Goal: Task Accomplishment & Management: Manage account settings

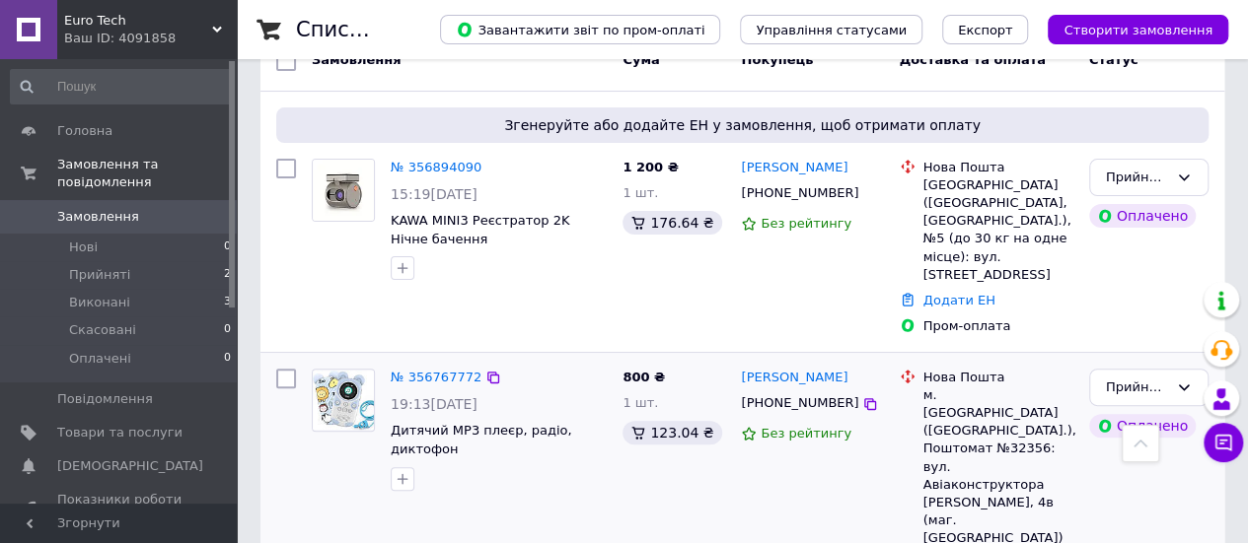
scroll to position [99, 0]
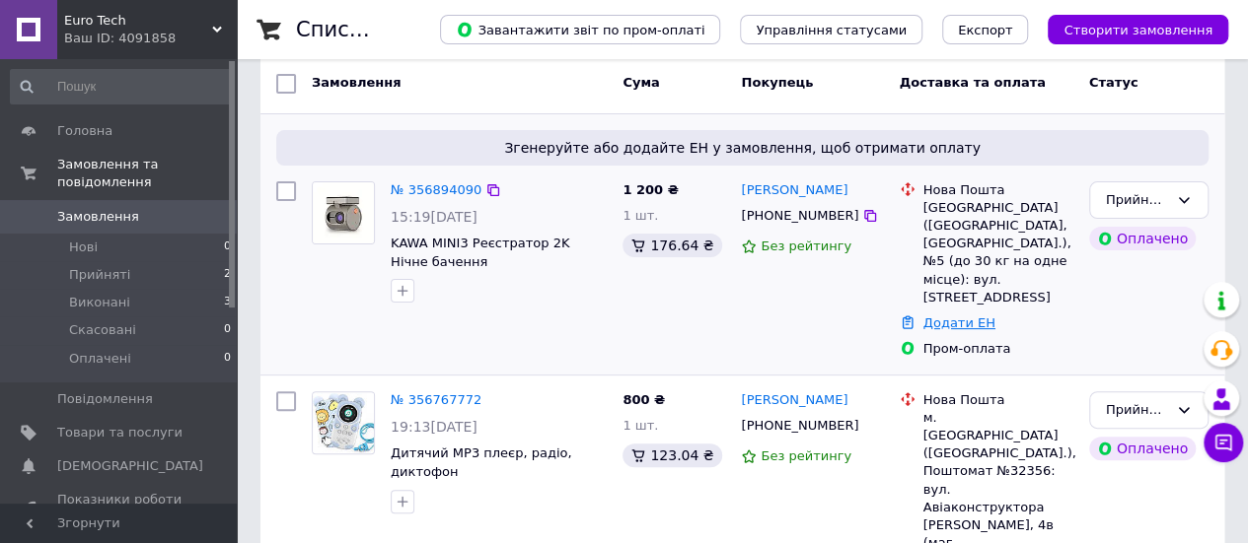
click at [957, 316] on link "Додати ЕН" at bounding box center [959, 323] width 72 height 15
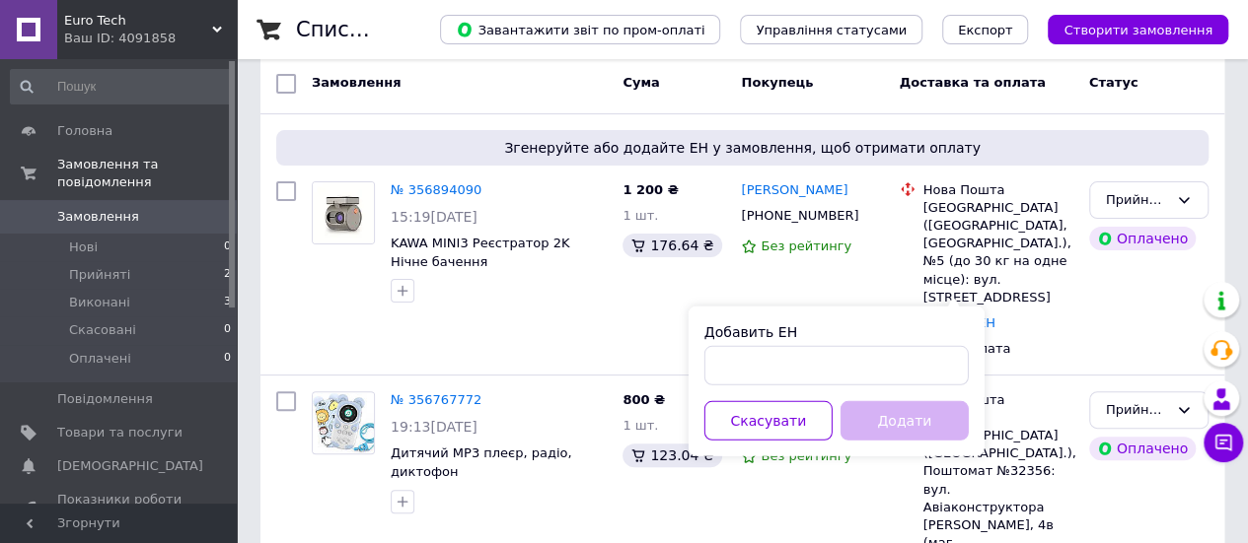
click at [932, 423] on div "Додати" at bounding box center [904, 420] width 136 height 39
click at [998, 226] on div "Запоріжжя (Запорізька обл., Запорізький р-н.), №5 (до 30 кг на одне місце): вул…" at bounding box center [998, 253] width 150 height 108
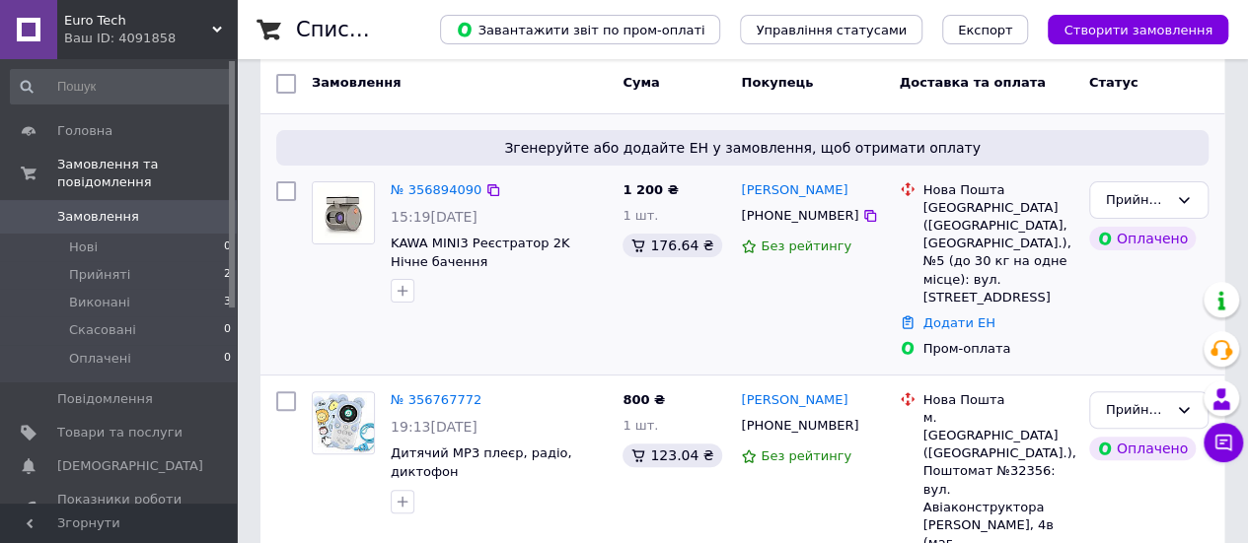
click at [957, 246] on div "Запоріжжя (Запорізька обл., Запорізький р-н.), №5 (до 30 кг на одне місце): вул…" at bounding box center [998, 253] width 150 height 108
click at [903, 186] on icon at bounding box center [908, 189] width 16 height 16
click at [963, 186] on div "Нова Пошта" at bounding box center [998, 190] width 150 height 18
click at [282, 184] on input "checkbox" at bounding box center [286, 191] width 20 height 20
checkbox input "true"
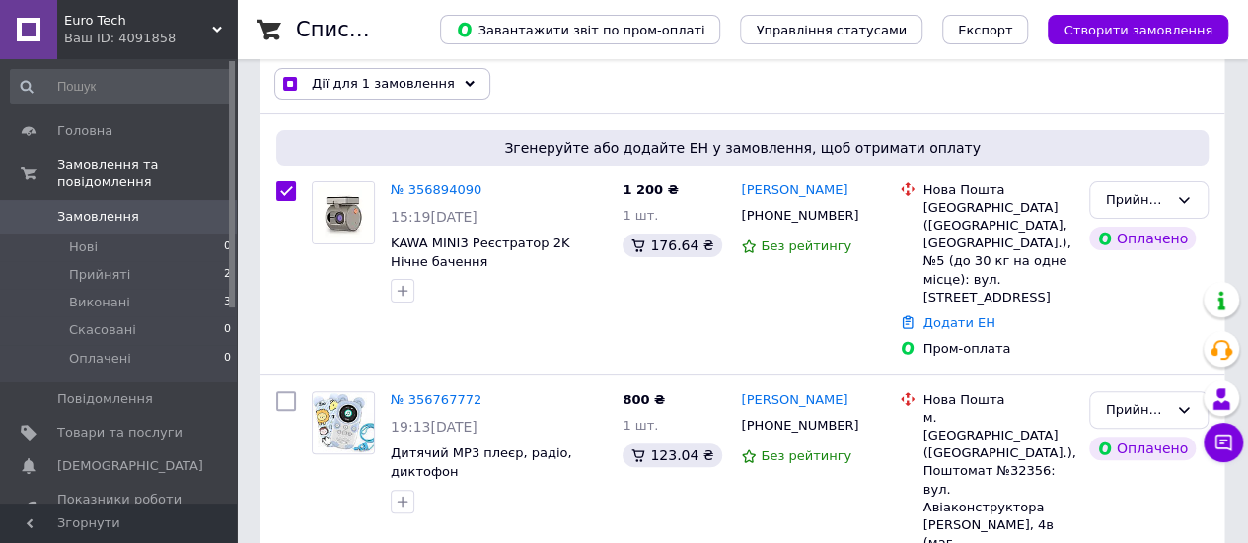
click at [397, 91] on span "Дії для 1 замовлення" at bounding box center [383, 84] width 143 height 18
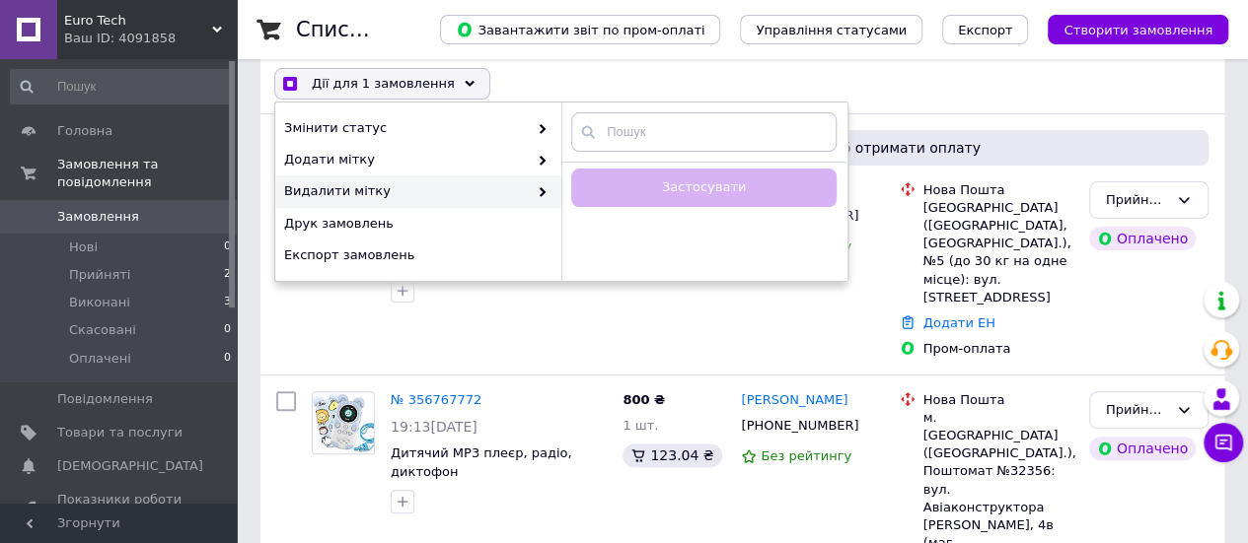
click at [818, 92] on div "Дії для 1 замовлення Вибрати все 5 замовлень Вибрані всі 5 замовлень Скасувати …" at bounding box center [742, 83] width 956 height 51
checkbox input "true"
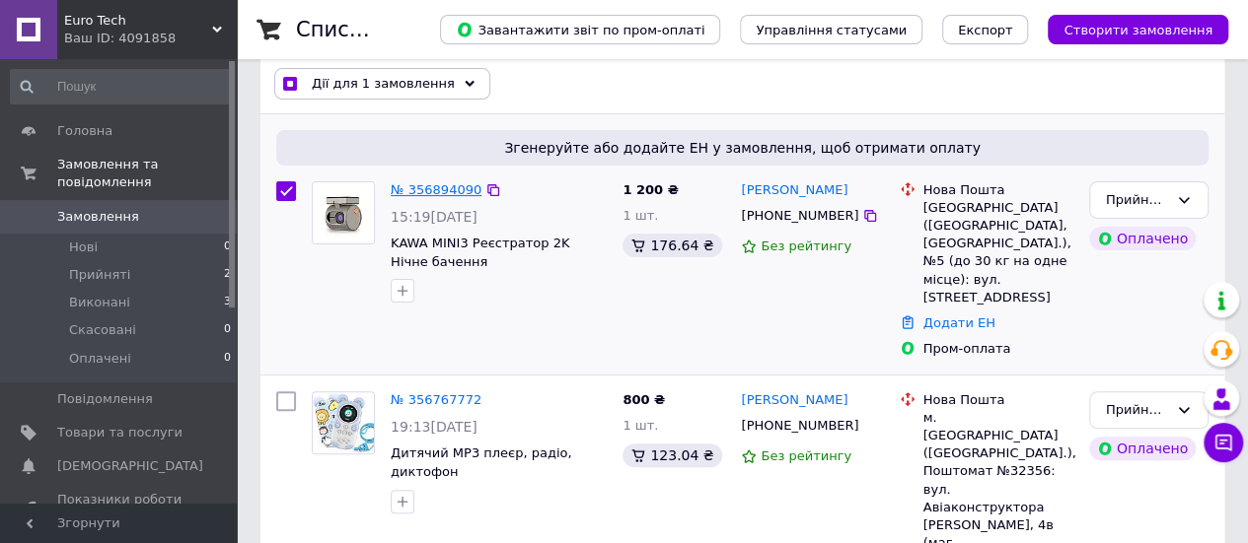
click at [430, 182] on link "№ 356894090" at bounding box center [436, 189] width 91 height 15
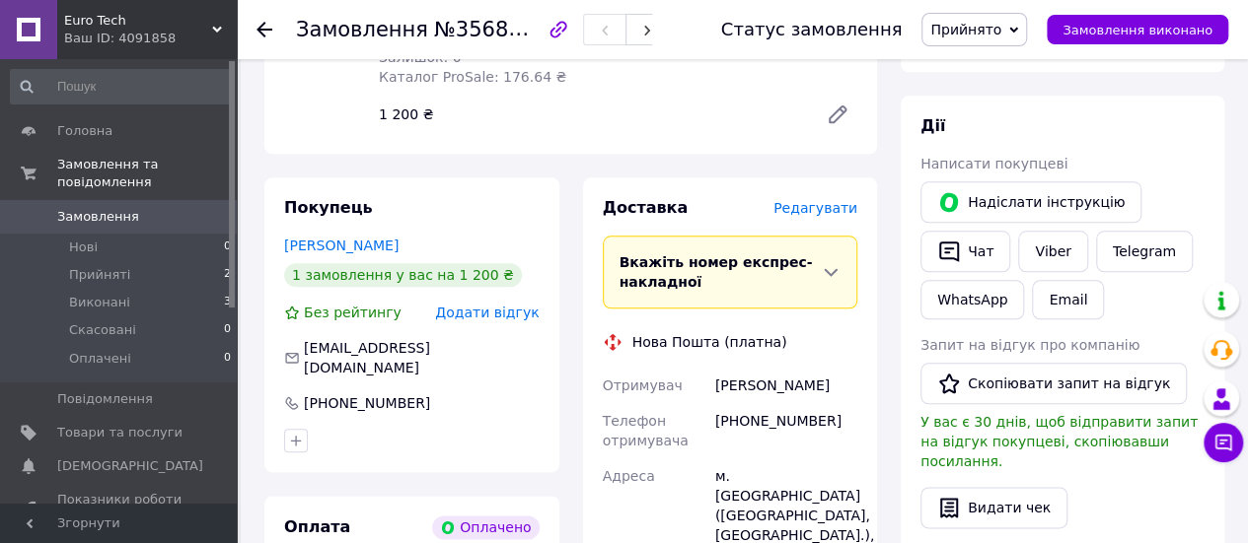
scroll to position [986, 0]
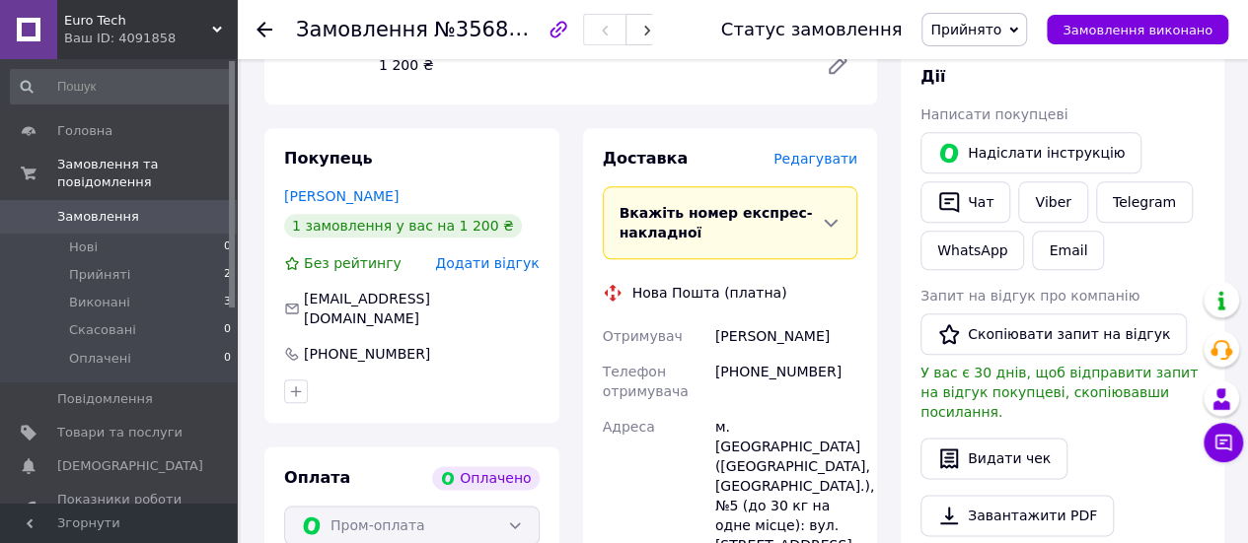
click at [833, 220] on icon at bounding box center [830, 224] width 13 height 8
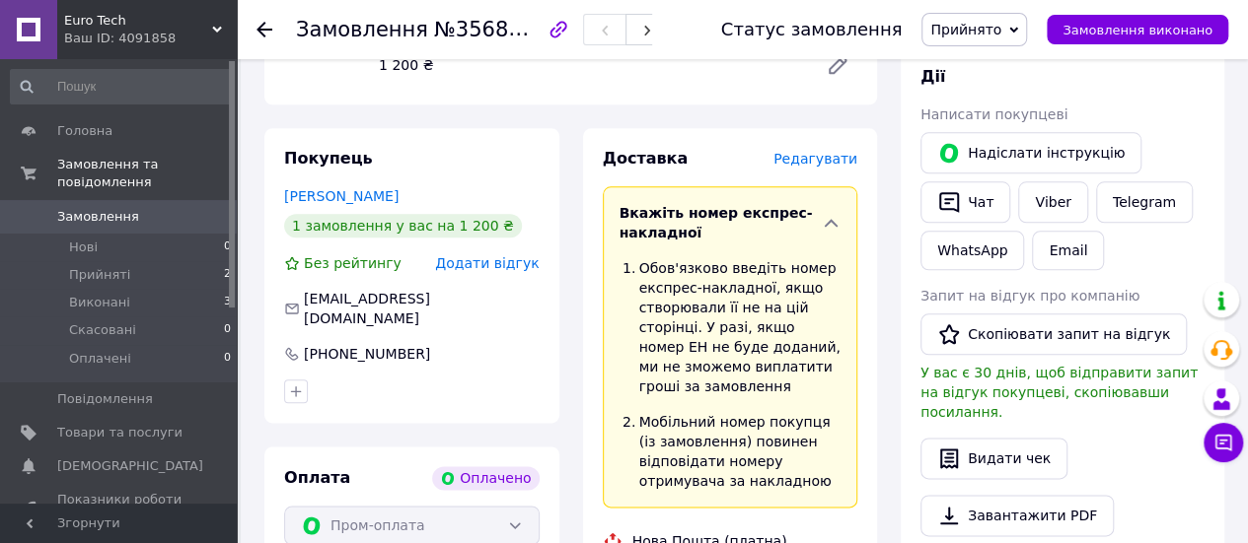
click at [833, 219] on icon at bounding box center [831, 223] width 13 height 8
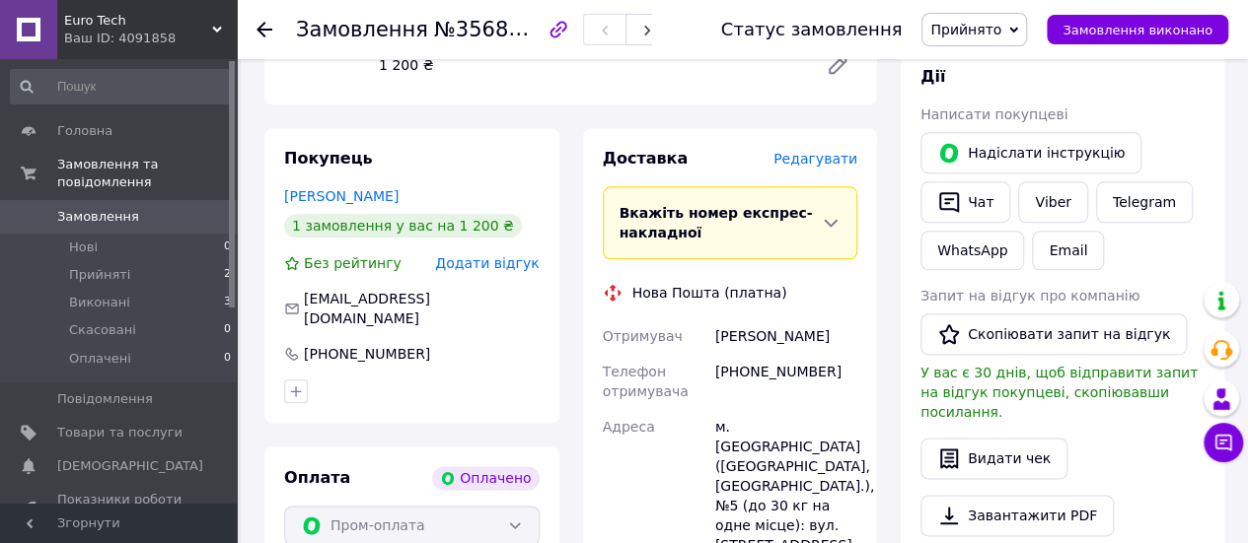
click at [833, 213] on icon at bounding box center [831, 223] width 20 height 20
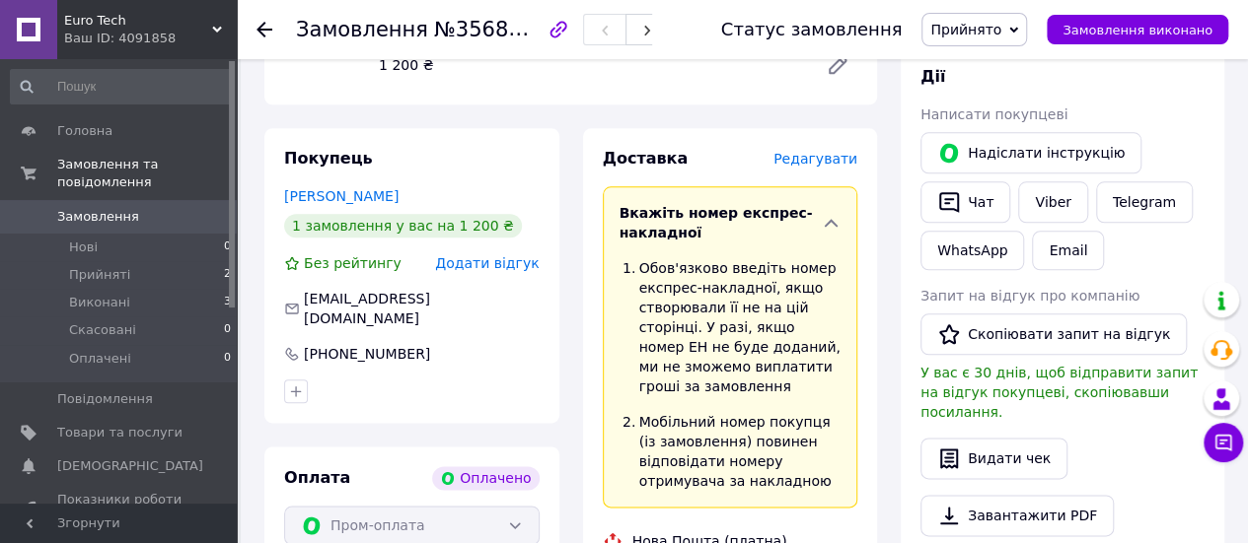
click at [833, 219] on icon at bounding box center [831, 223] width 13 height 8
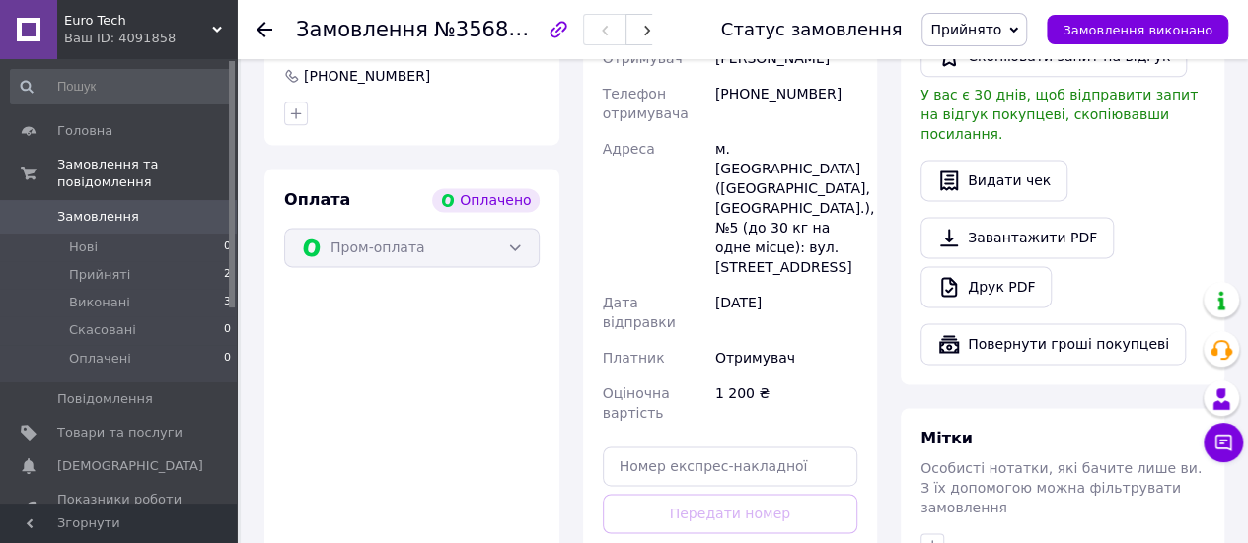
scroll to position [1282, 0]
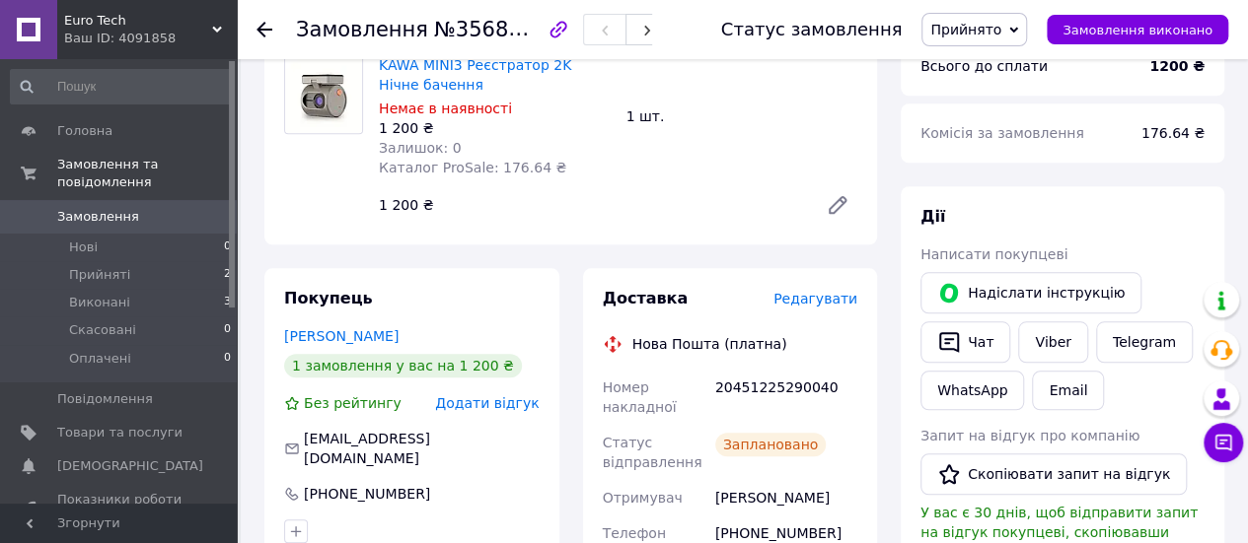
scroll to position [789, 0]
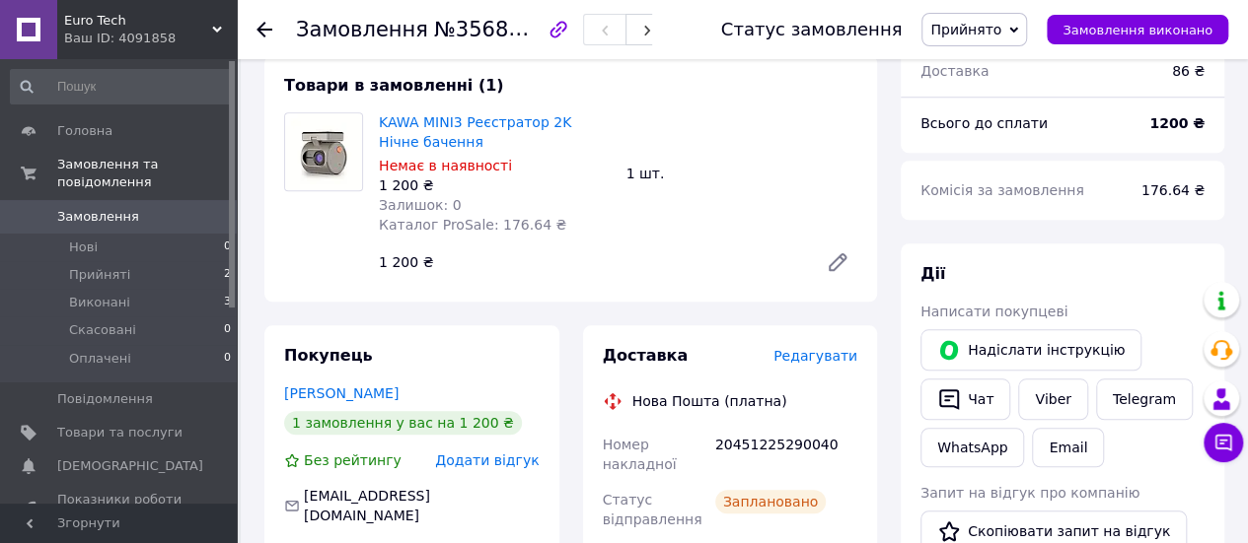
click at [47, 36] on link at bounding box center [28, 29] width 57 height 59
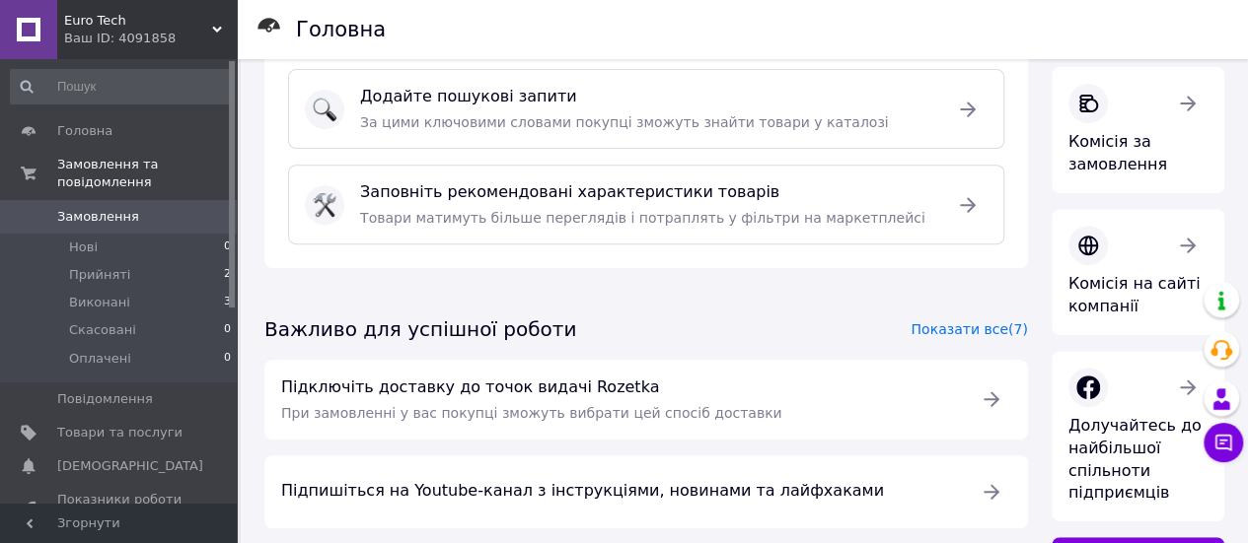
scroll to position [296, 0]
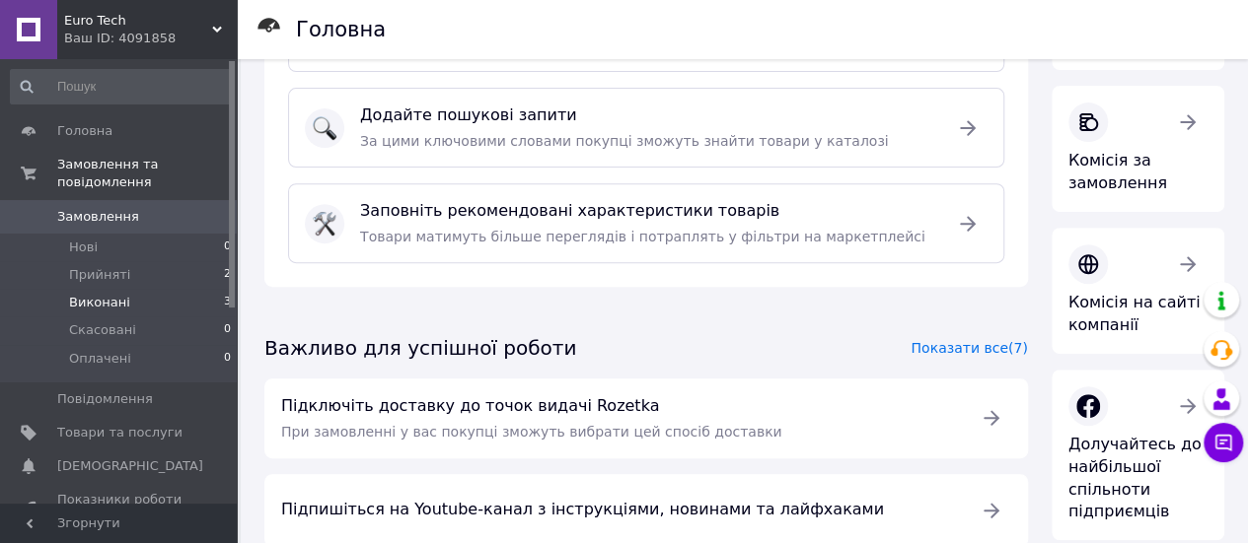
click at [139, 289] on li "Виконані 3" at bounding box center [121, 303] width 243 height 28
click at [138, 261] on li "Прийняті 2" at bounding box center [121, 275] width 243 height 28
click at [194, 261] on li "Прийняті 2" at bounding box center [121, 275] width 243 height 28
click at [97, 266] on span "Прийняті" at bounding box center [99, 275] width 61 height 18
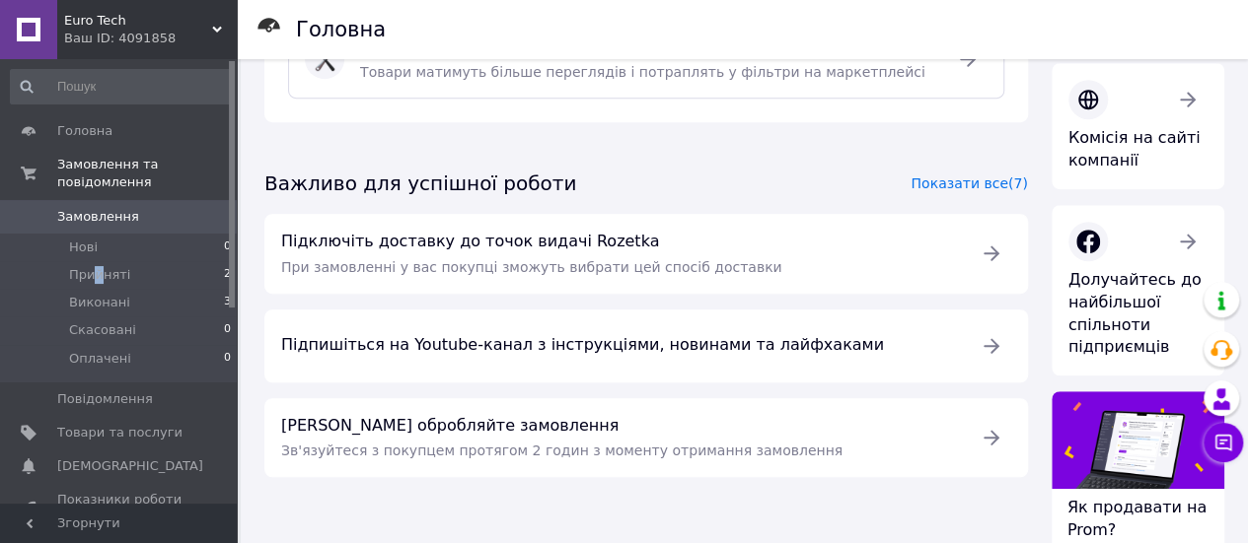
scroll to position [559, 0]
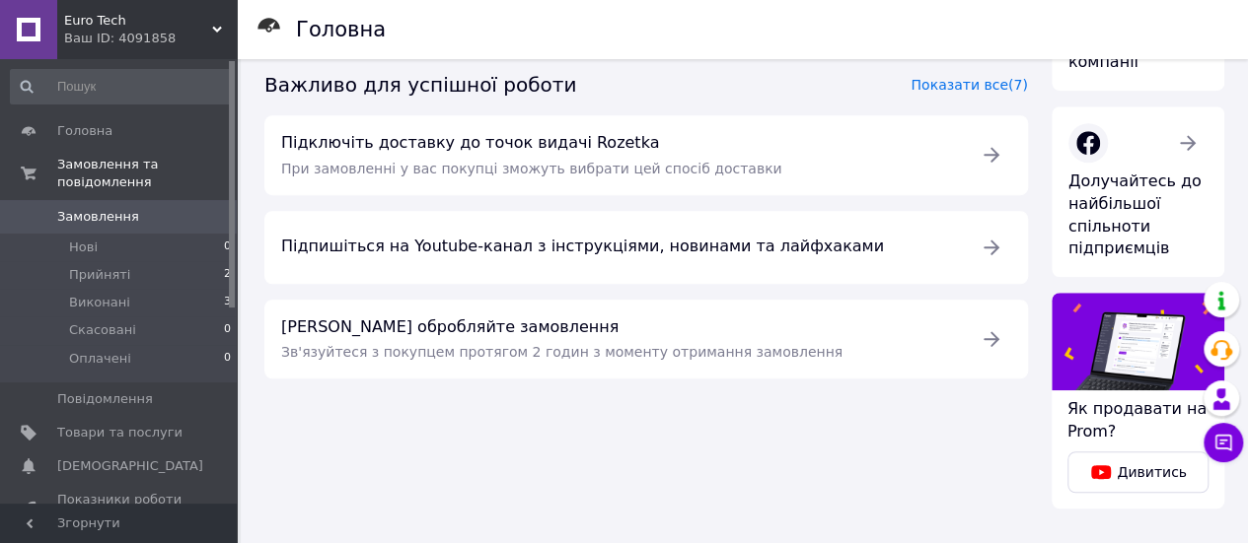
click at [109, 25] on span "Euro Tech" at bounding box center [138, 21] width 148 height 18
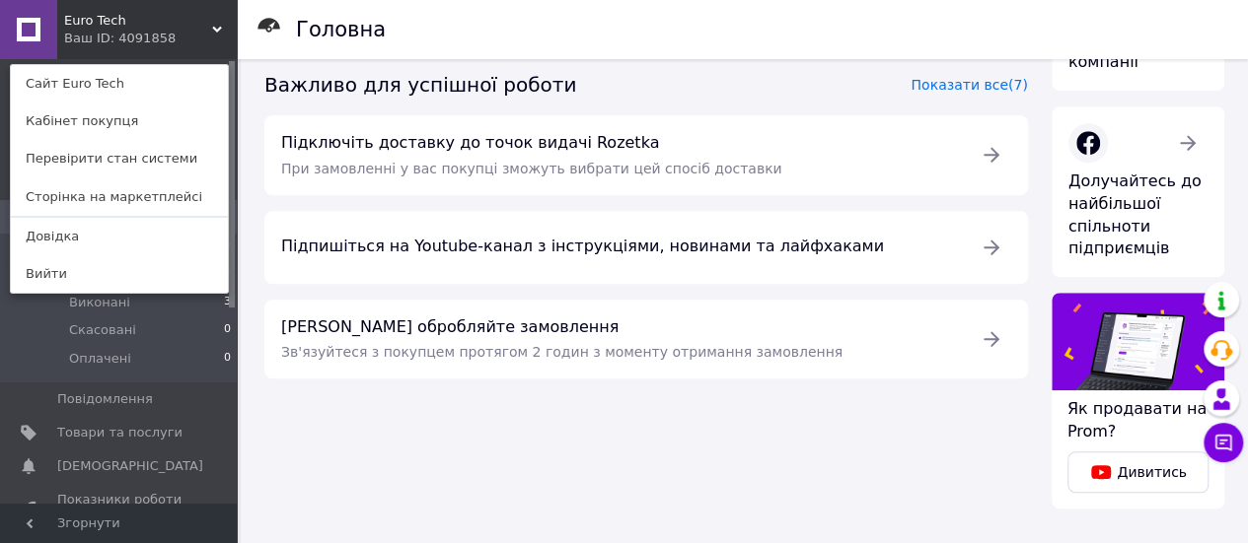
click at [326, 430] on div "Підготуйте товари Показати все (6) Додайте більше товарів 97 / 1000 Опишіть їх,…" at bounding box center [646, 24] width 787 height 993
click at [156, 424] on span "Товари та послуги" at bounding box center [119, 433] width 125 height 18
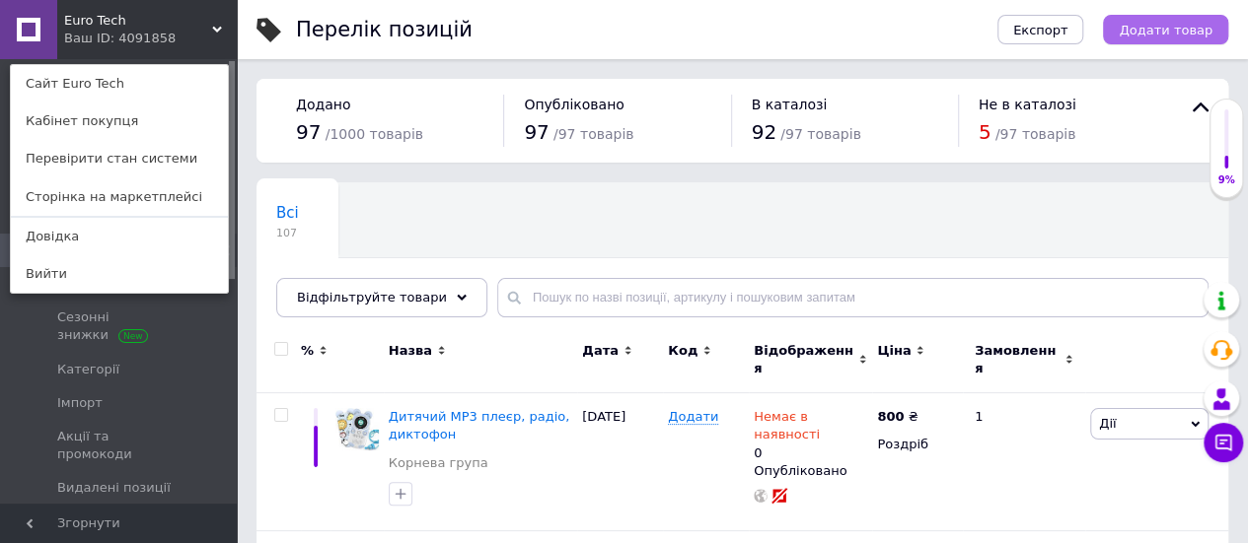
click at [1156, 27] on span "Додати товар" at bounding box center [1166, 30] width 94 height 15
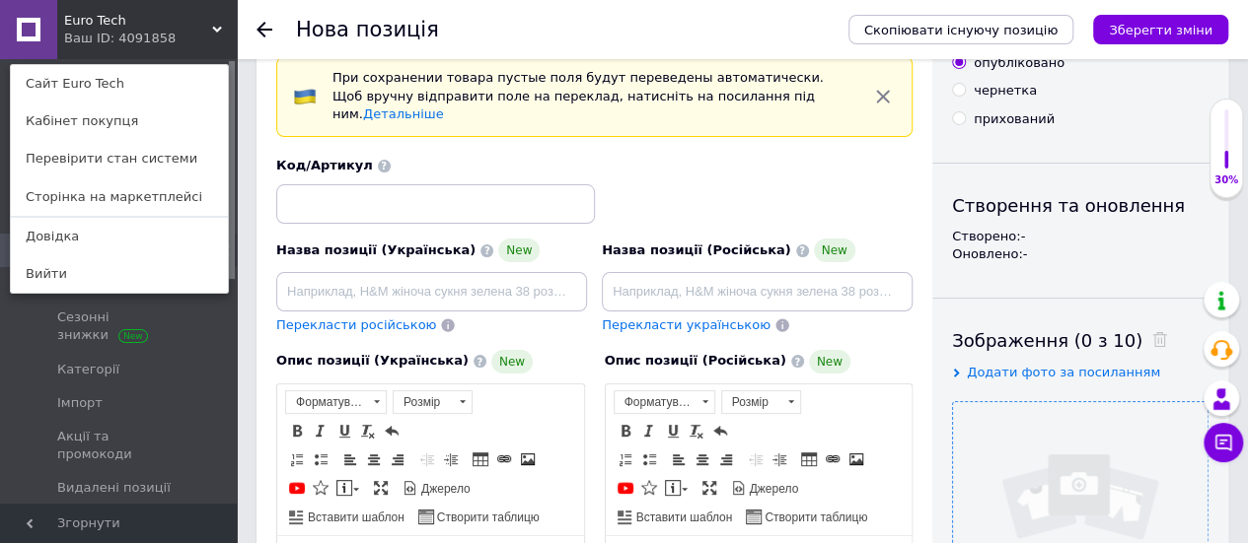
scroll to position [99, 0]
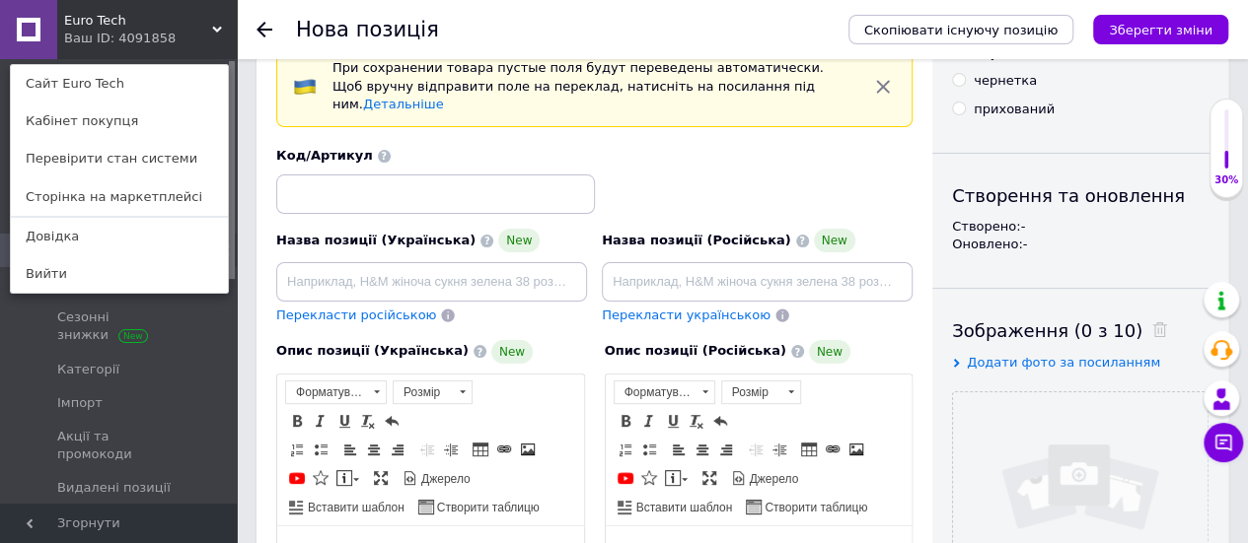
click at [1029, 363] on span "Додати фото за посиланням" at bounding box center [1063, 362] width 193 height 15
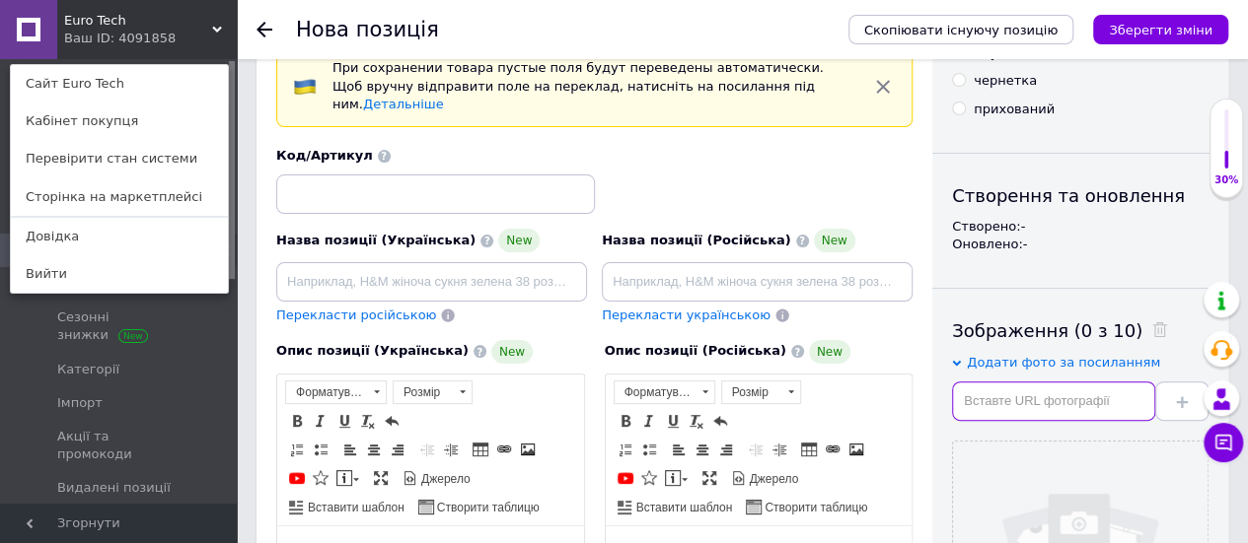
click at [1020, 413] on input "text" at bounding box center [1053, 401] width 203 height 39
paste input "https://cdn.synthetic.com.ua/media/assets/images/b/6/3/e/9/4/f/8/d/c/b/1/4/4/8/…"
type input "https://cdn.synthetic.com.ua/media/assets/images/b/6/3/e/9/4/f/8/d/c/b/1/4/4/8/…"
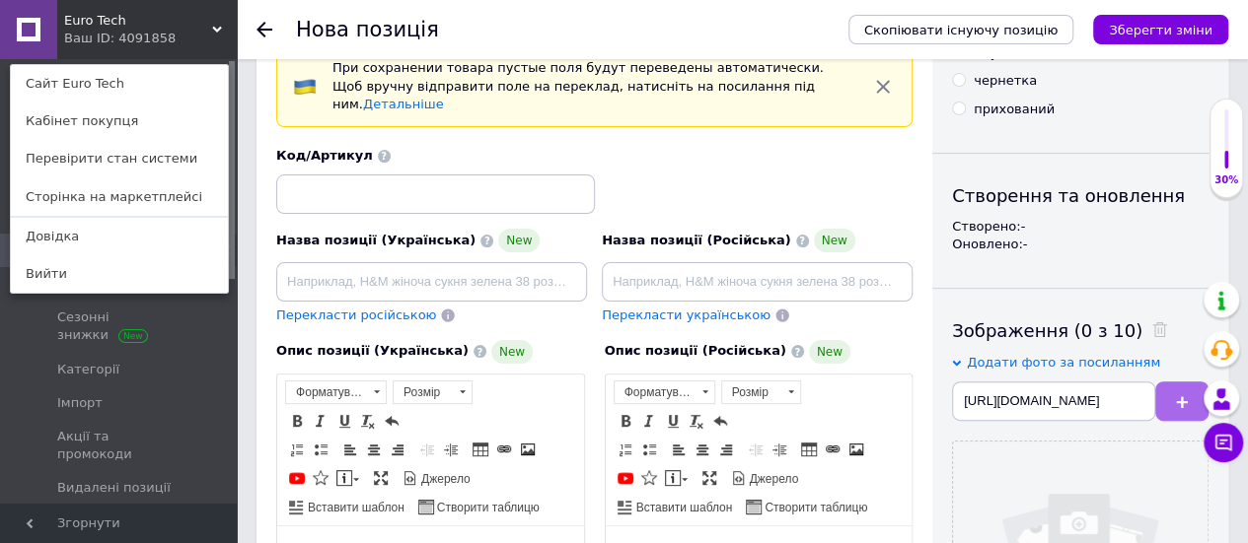
click at [1176, 398] on icon at bounding box center [1182, 403] width 12 height 12
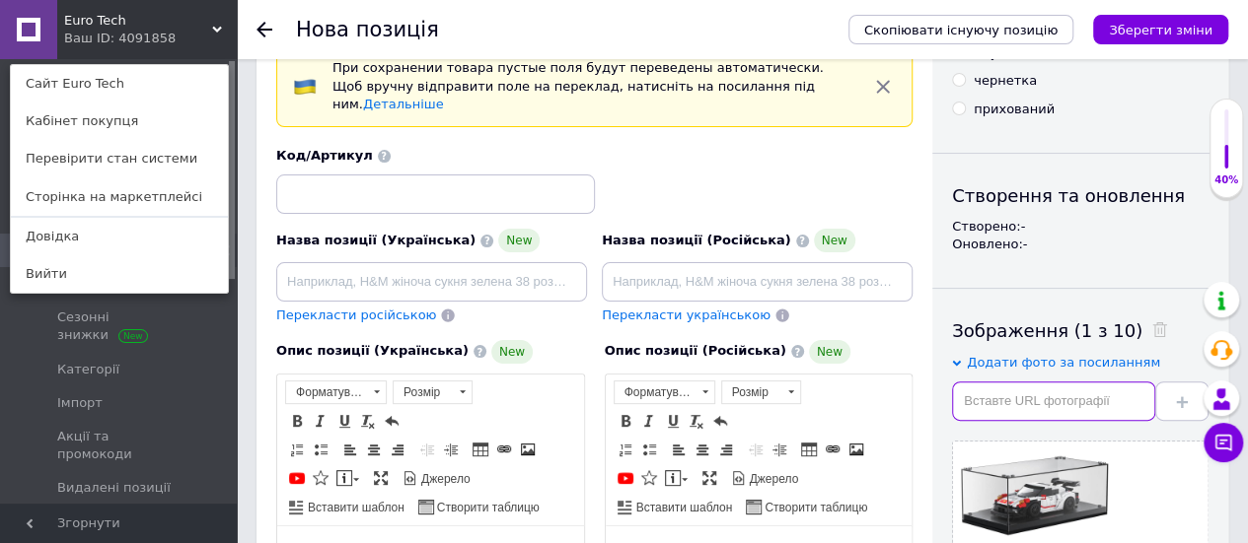
drag, startPoint x: 1019, startPoint y: 403, endPoint x: 1128, endPoint y: 395, distance: 109.8
click at [1019, 402] on input "text" at bounding box center [1053, 401] width 203 height 39
paste input "https://cdn.synthetic.com.ua/media/assets/images/8/a/3/9/1/0/6/b/7/5/2/6/4/b/1/…"
type input "https://cdn.synthetic.com.ua/media/assets/images/8/a/3/9/1/0/6/b/7/5/2/6/4/b/1/…"
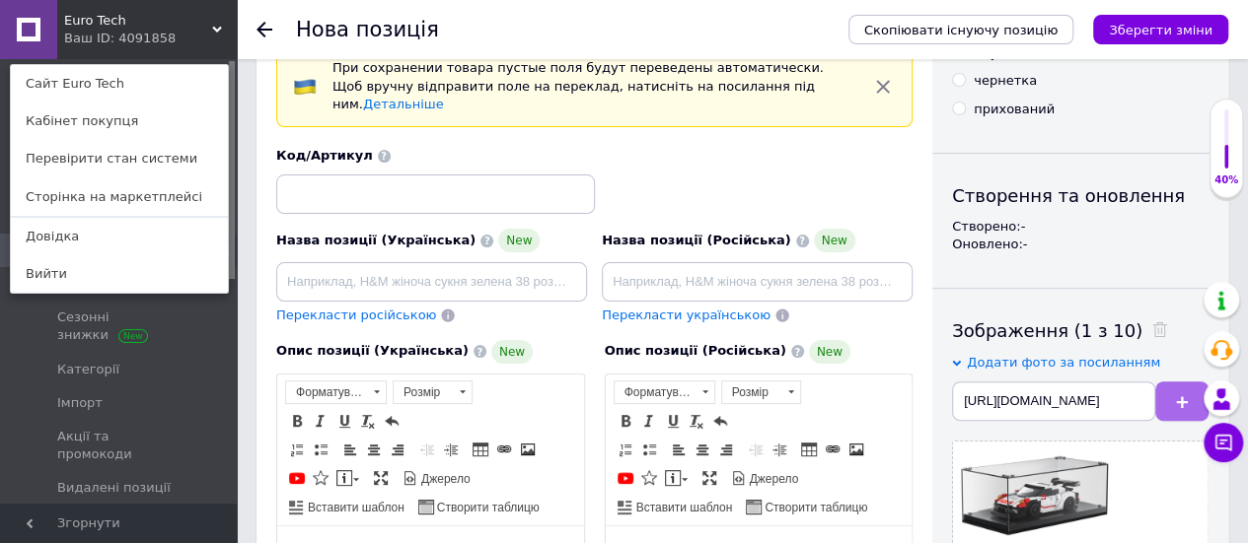
click at [1169, 401] on button at bounding box center [1181, 401] width 53 height 39
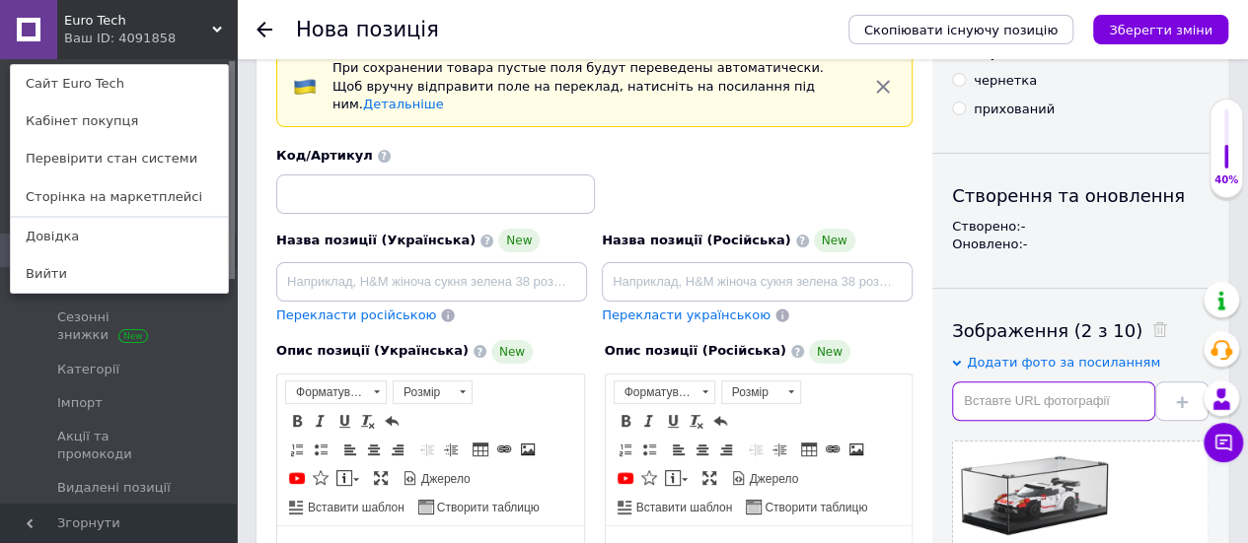
click at [1075, 392] on input "text" at bounding box center [1053, 401] width 203 height 39
paste input "https://cdn.synthetic.com.ua/media/assets/images/6/d/6/e/b/c/e/4/6/d/3/5/4/f/b/…"
type input "https://cdn.synthetic.com.ua/media/assets/images/6/d/6/e/b/c/e/4/6/d/3/5/4/f/b/…"
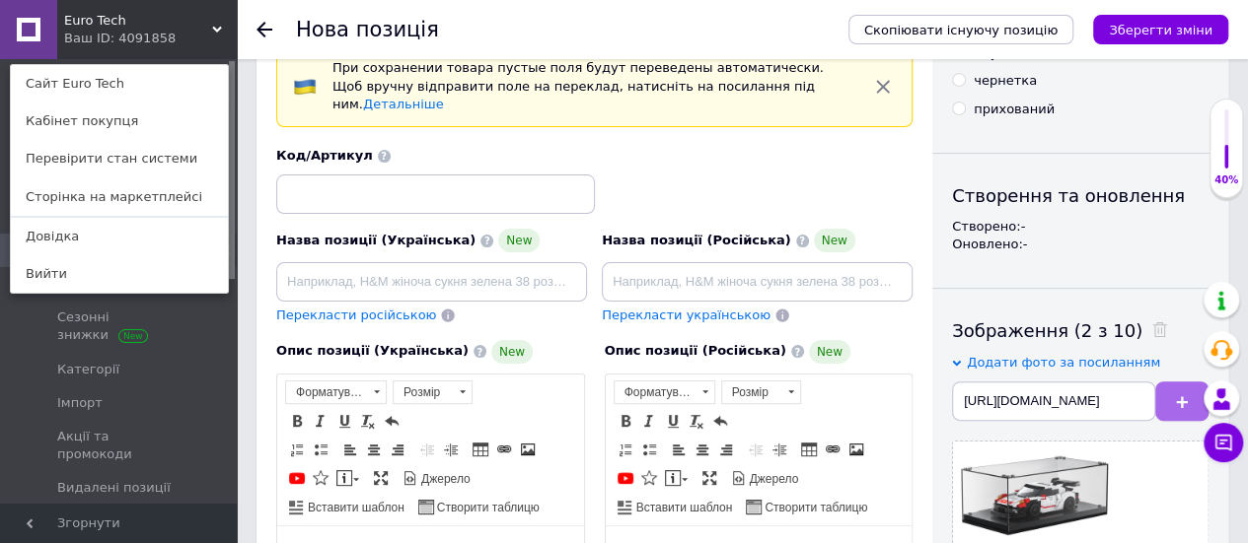
click at [1176, 397] on icon at bounding box center [1182, 403] width 12 height 12
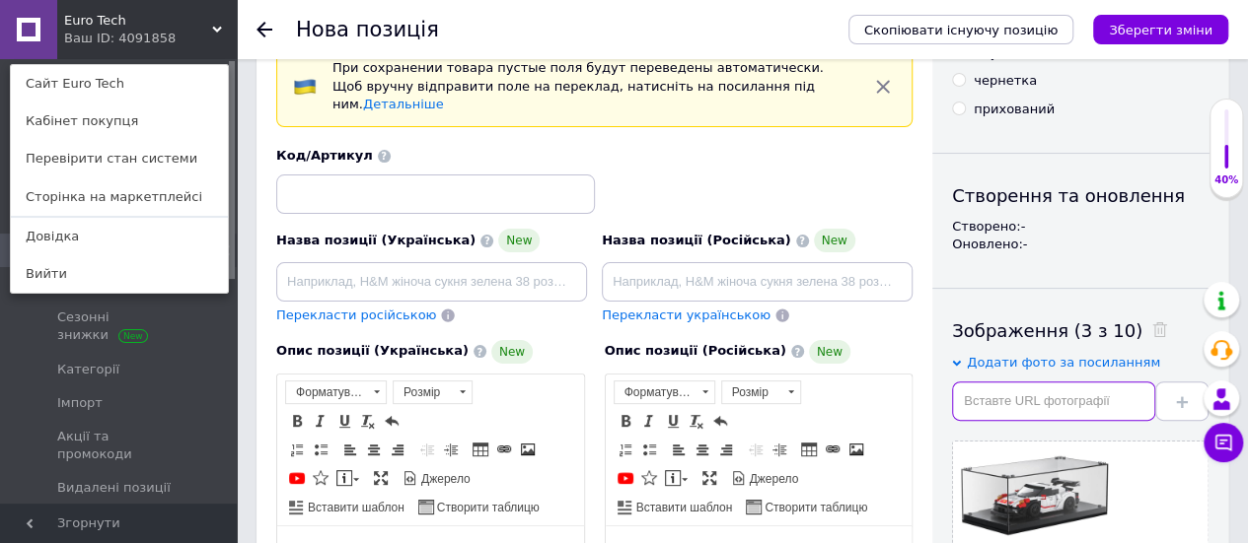
click at [1057, 394] on input "text" at bounding box center [1053, 401] width 203 height 39
paste input "https://cdn.synthetic.com.ua/media/assets/images/6/3/6/7/4/f/d/f/a/7/a/4/4/f/8/…"
type input "https://cdn.synthetic.com.ua/media/assets/images/6/3/6/7/4/f/d/f/a/7/a/4/4/f/8/…"
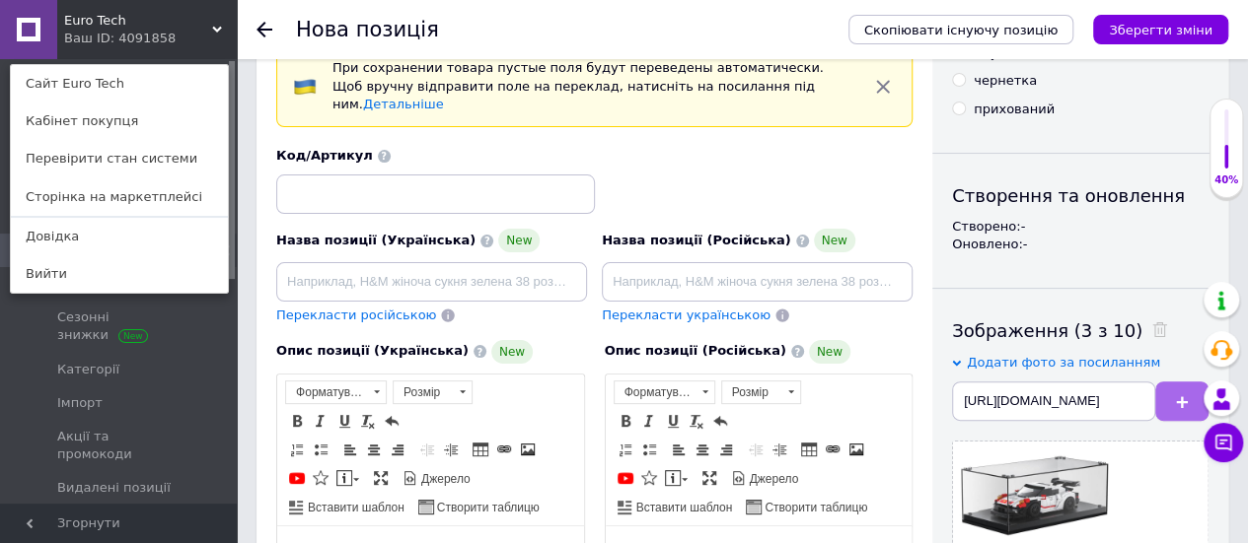
click at [1171, 398] on button at bounding box center [1181, 401] width 53 height 39
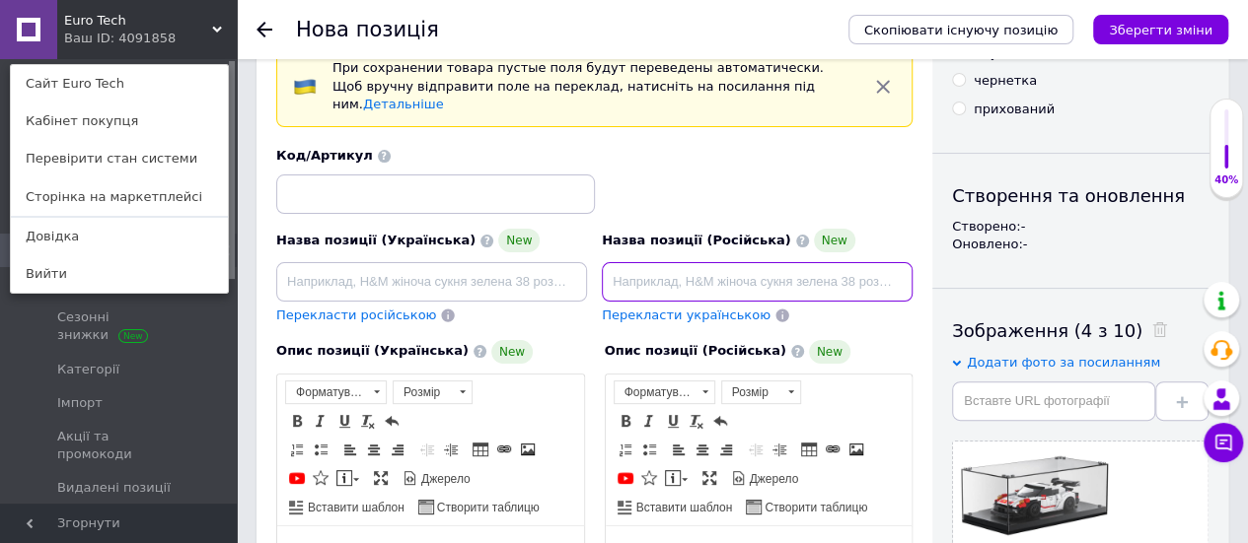
click at [681, 262] on input at bounding box center [757, 281] width 311 height 39
paste input "Mould king - конструктор для сборки гоночного автомобиля porsche 911"
drag, startPoint x: 829, startPoint y: 264, endPoint x: 678, endPoint y: 271, distance: 151.1
click at [678, 271] on input "Mould king - конструктор для сборки гоночного автомобиля porsche 911" at bounding box center [757, 281] width 311 height 39
click at [680, 267] on input "Mould king porsche 911" at bounding box center [757, 281] width 311 height 39
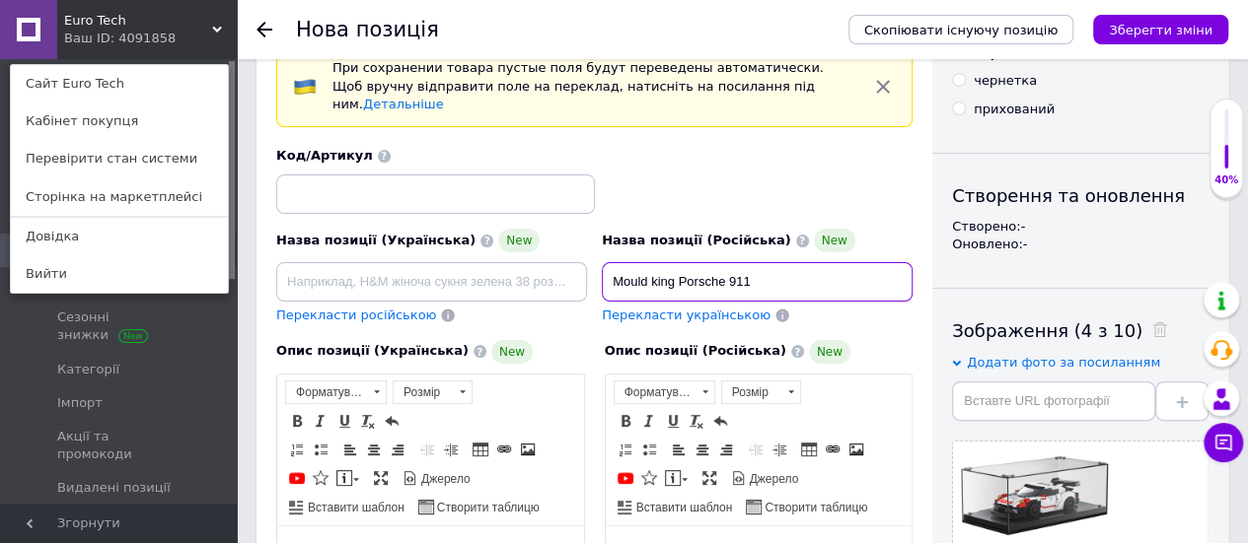
click at [762, 262] on input "Mould king Porsche 911" at bounding box center [757, 281] width 311 height 39
click at [615, 262] on input "Mould king Porsche 911 27010MO" at bounding box center [757, 281] width 311 height 39
type input "Конструктор Mould king Porsche 911 27010MO"
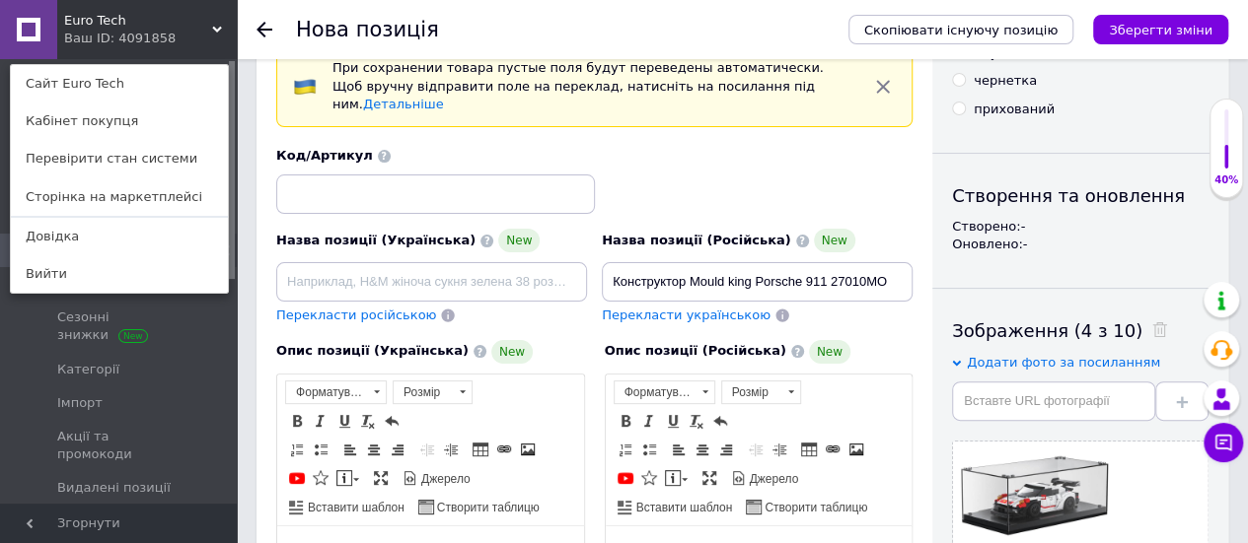
click at [665, 308] on span "Перекласти українською" at bounding box center [686, 315] width 169 height 15
type input "Конструктор Mould king Porsche 911 27010MO"
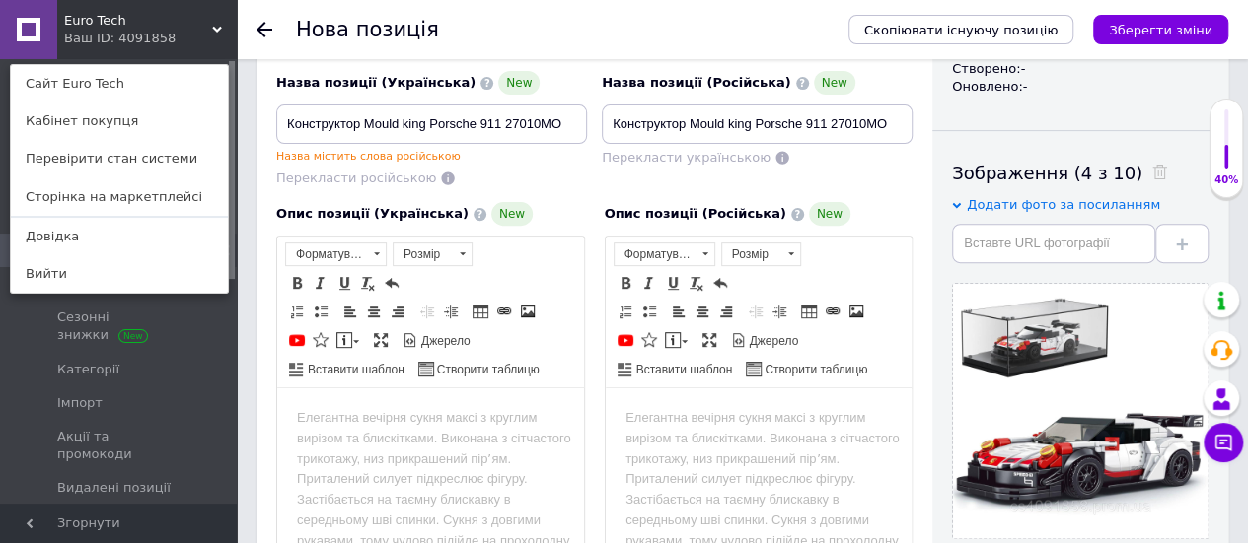
scroll to position [395, 0]
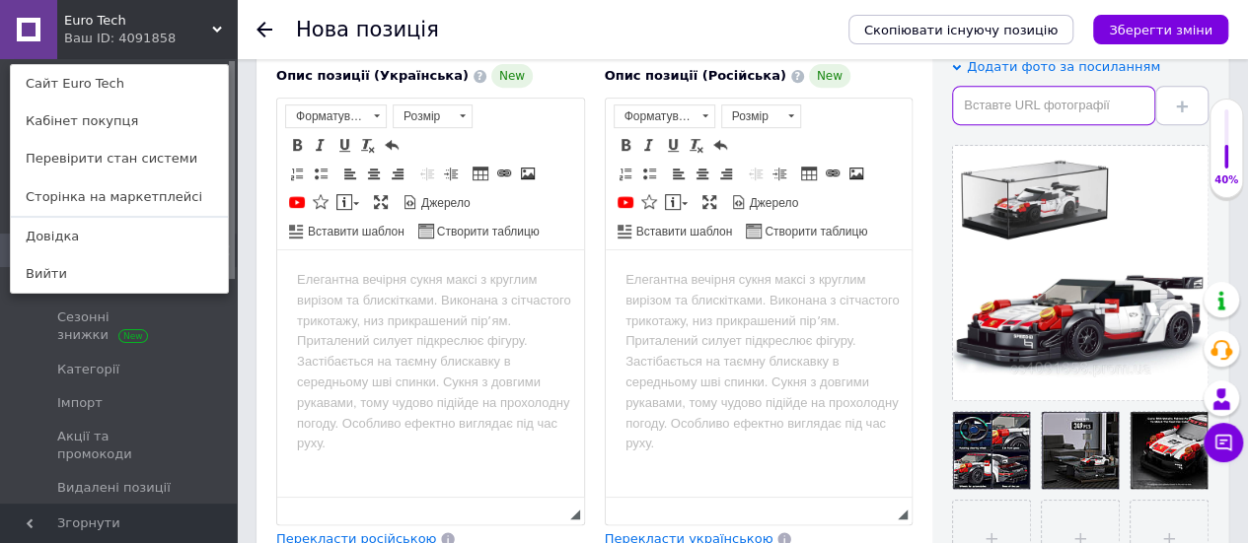
click at [1115, 106] on input "text" at bounding box center [1053, 105] width 203 height 39
paste input "https://bricknbricks.com/thumbnail/35/70/7a/1692288766/Mould%20King%2027010%20-…"
type input "https://bricknbricks.com/thumbnail/35/70/7a/1692288766/Mould%20King%2027010%20-…"
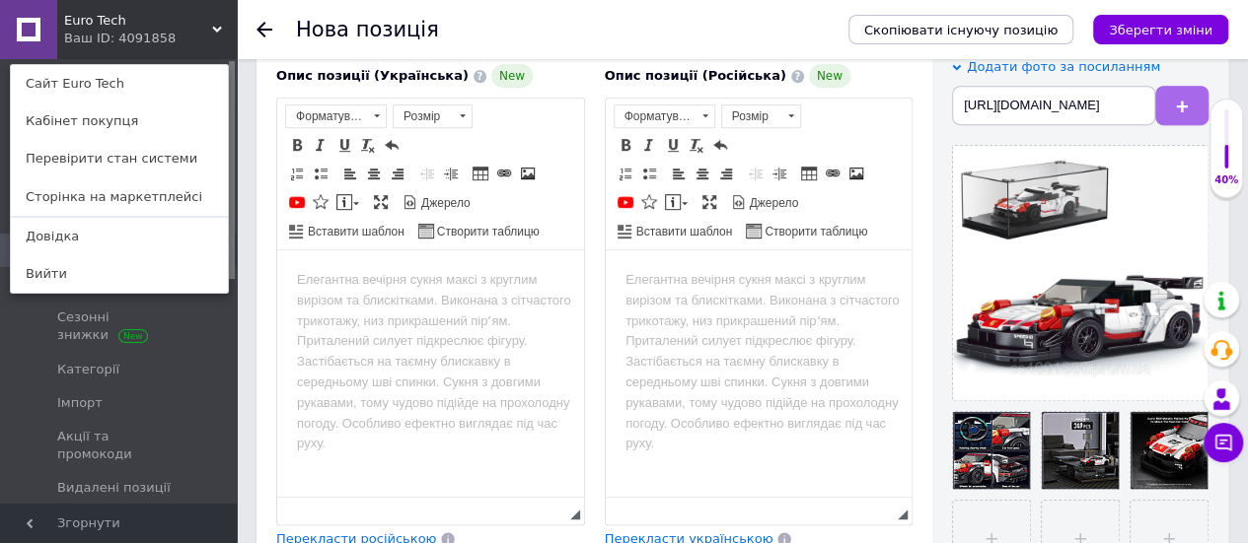
click at [1184, 101] on icon at bounding box center [1182, 107] width 12 height 12
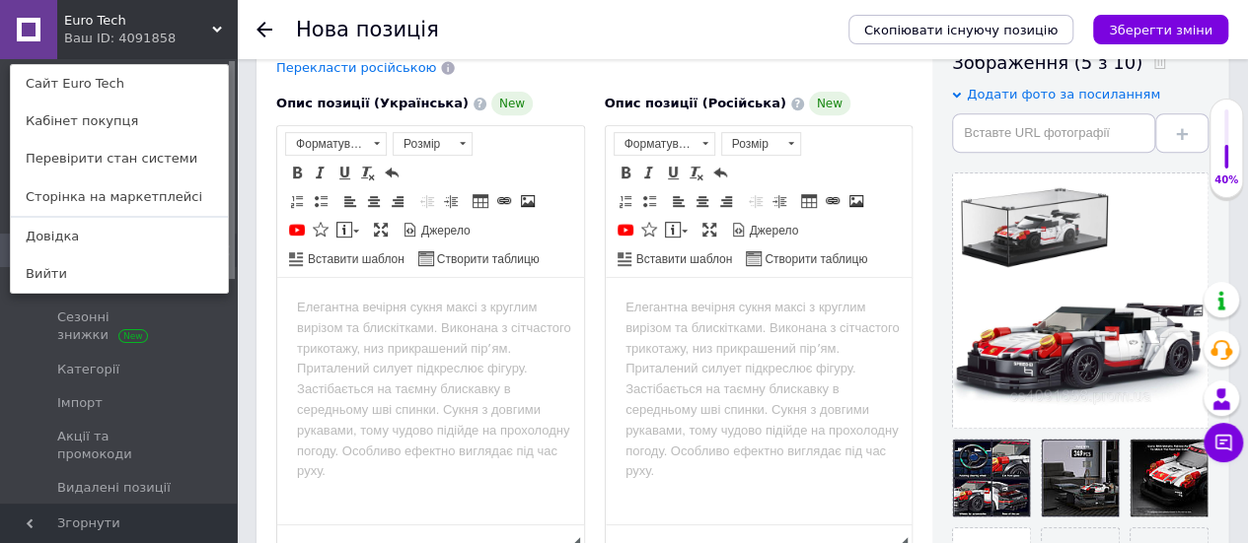
scroll to position [296, 0]
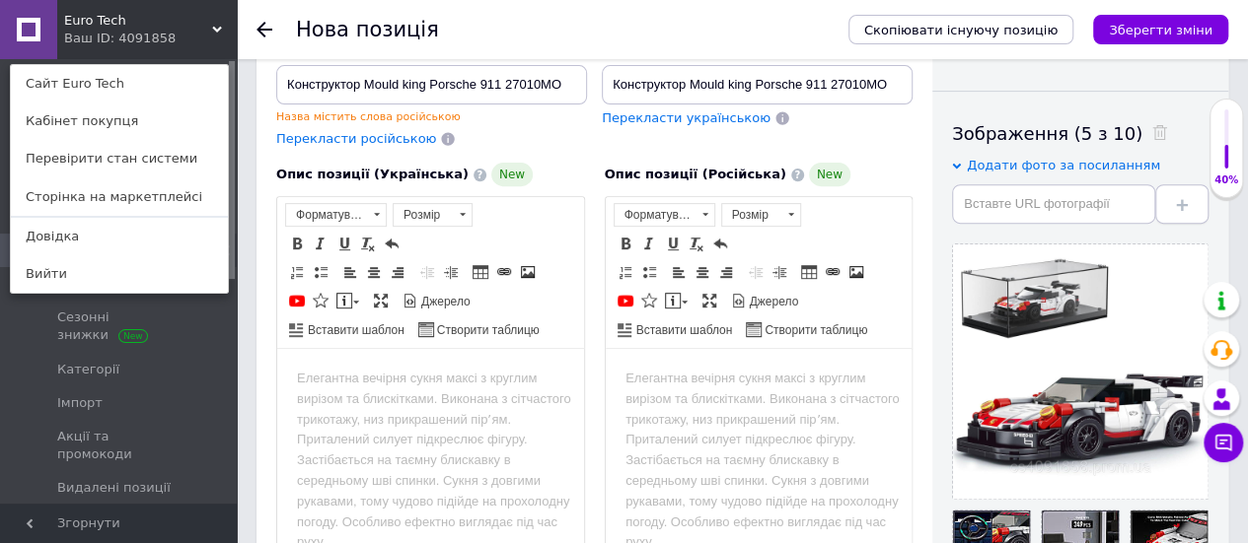
click at [1174, 202] on button at bounding box center [1181, 203] width 53 height 39
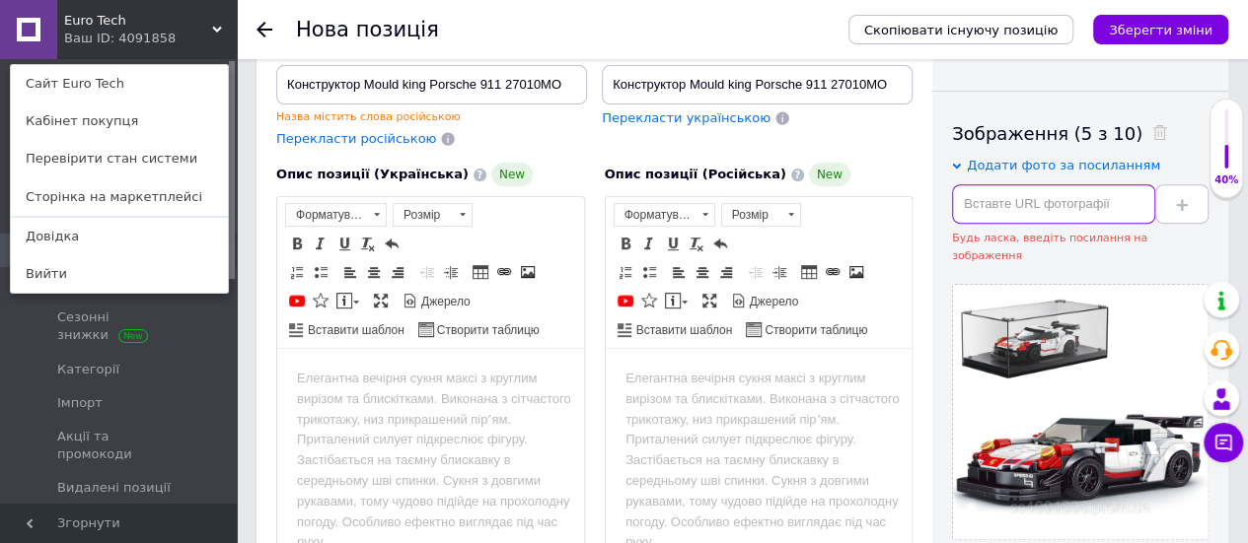
click at [1071, 206] on input "text" at bounding box center [1053, 203] width 203 height 39
paste input "https://bricknbricks.com/thumbnail/36/2f/e9/1692288768/Mould%20King%2027010%20-…"
type input "https://bricknbricks.com/thumbnail/36/2f/e9/1692288768/Mould%20King%2027010%20-…"
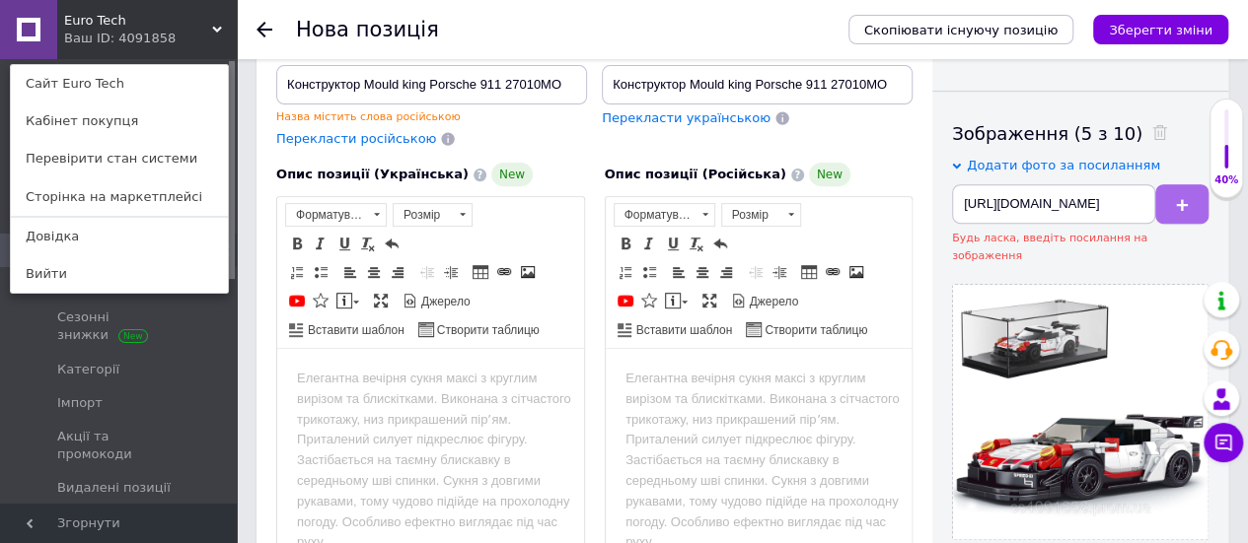
click at [1179, 208] on icon at bounding box center [1182, 205] width 12 height 12
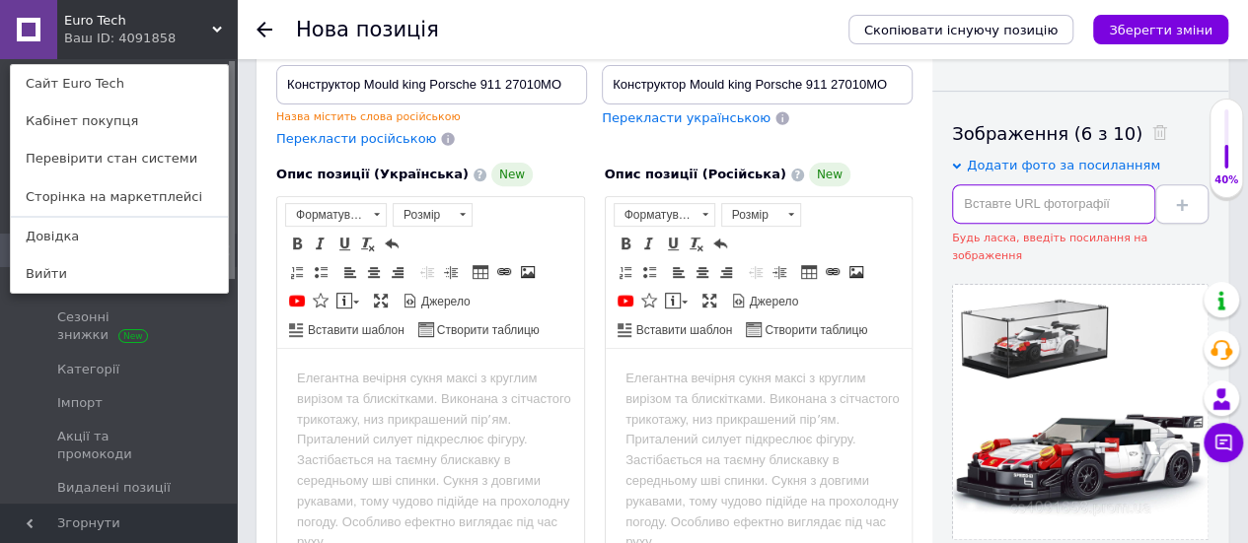
drag, startPoint x: 1101, startPoint y: 190, endPoint x: 1162, endPoint y: 192, distance: 61.2
click at [1107, 192] on input "text" at bounding box center [1053, 203] width 203 height 39
paste input "https://bricknbricks.com/thumbnail/ed/e2/d9/1692288771/Mould%20King%2027010%20-…"
type input "https://bricknbricks.com/thumbnail/ed/e2/d9/1692288771/Mould%20King%2027010%20-…"
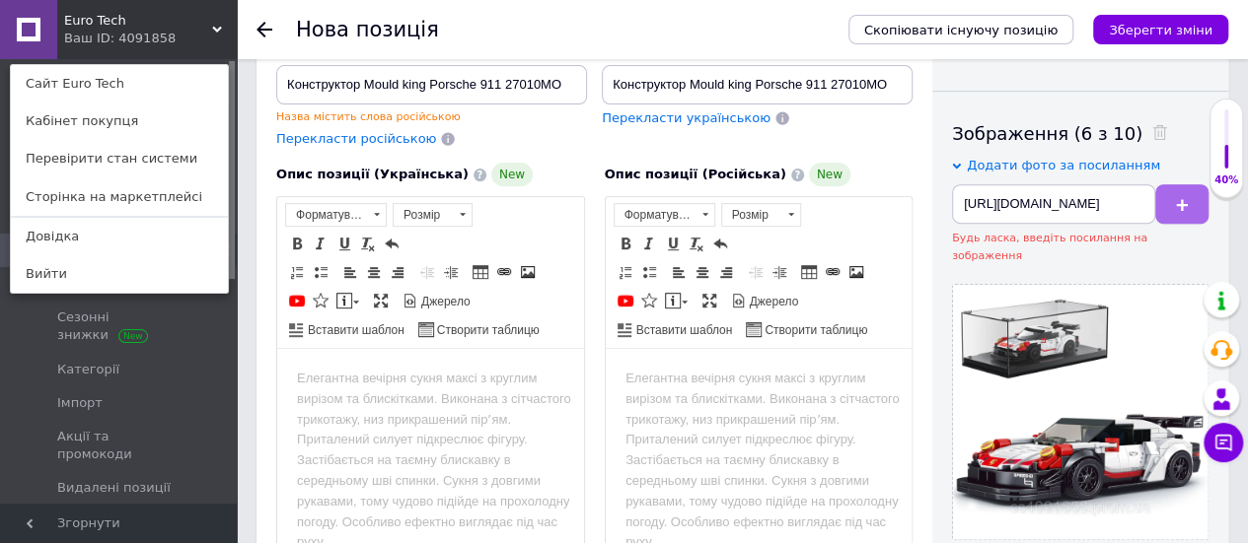
click at [1173, 194] on button at bounding box center [1181, 203] width 53 height 39
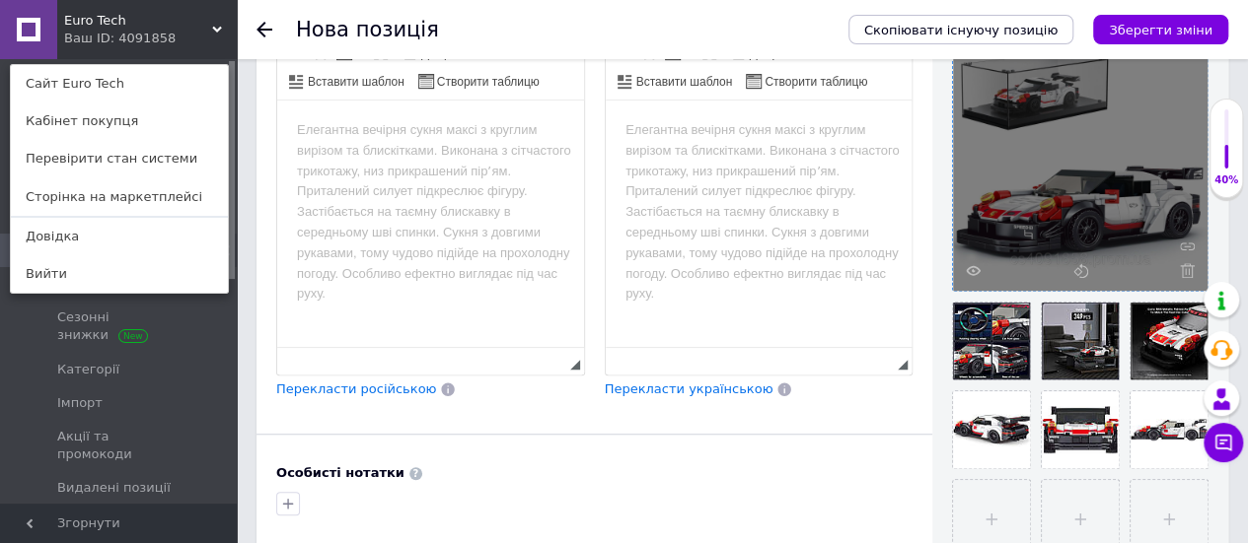
scroll to position [395, 0]
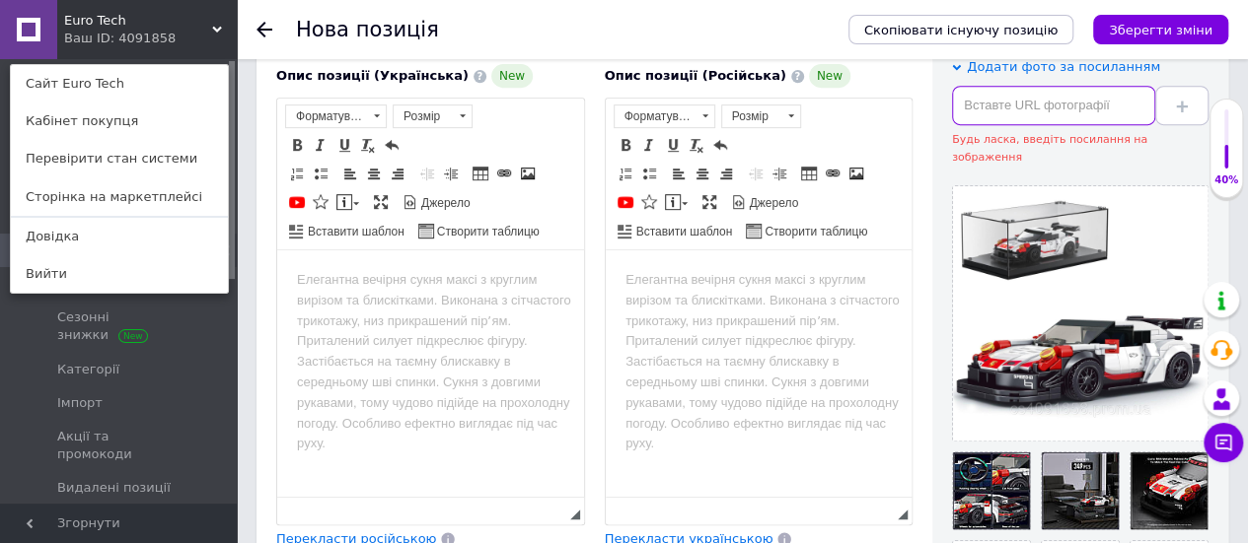
click at [1063, 107] on input "text" at bounding box center [1053, 105] width 203 height 39
paste input "https://bricknbricks.com/thumbnail/21/f8/21/1692288774/Mould%20King%2027010%20-…"
type input "https://bricknbricks.com/thumbnail/21/f8/21/1692288774/Mould%20King%2027010%20-…"
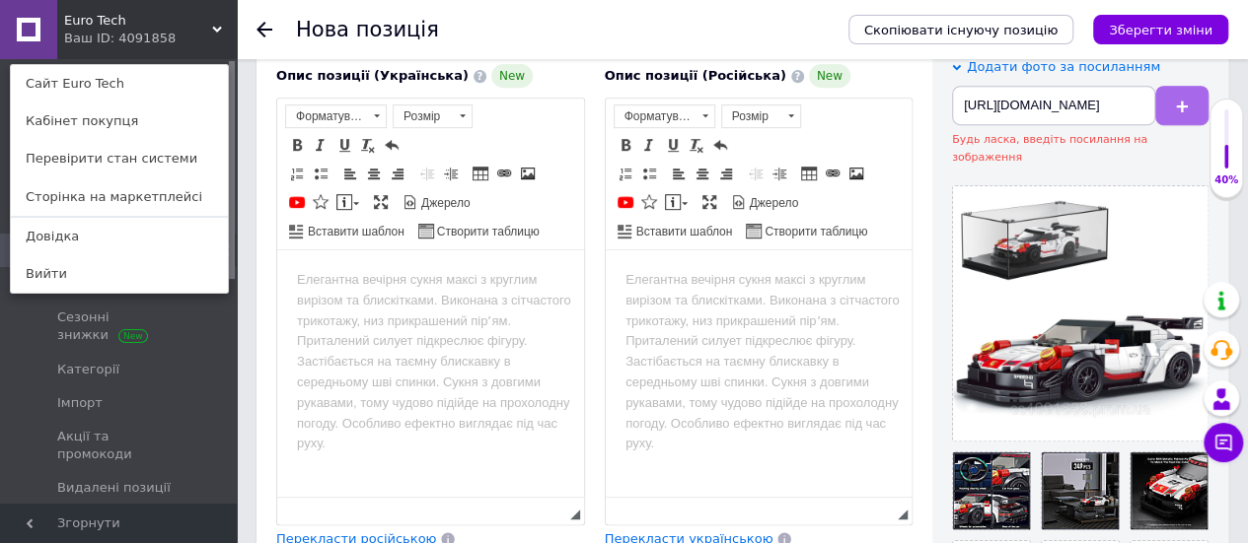
click at [1184, 102] on icon at bounding box center [1182, 107] width 12 height 12
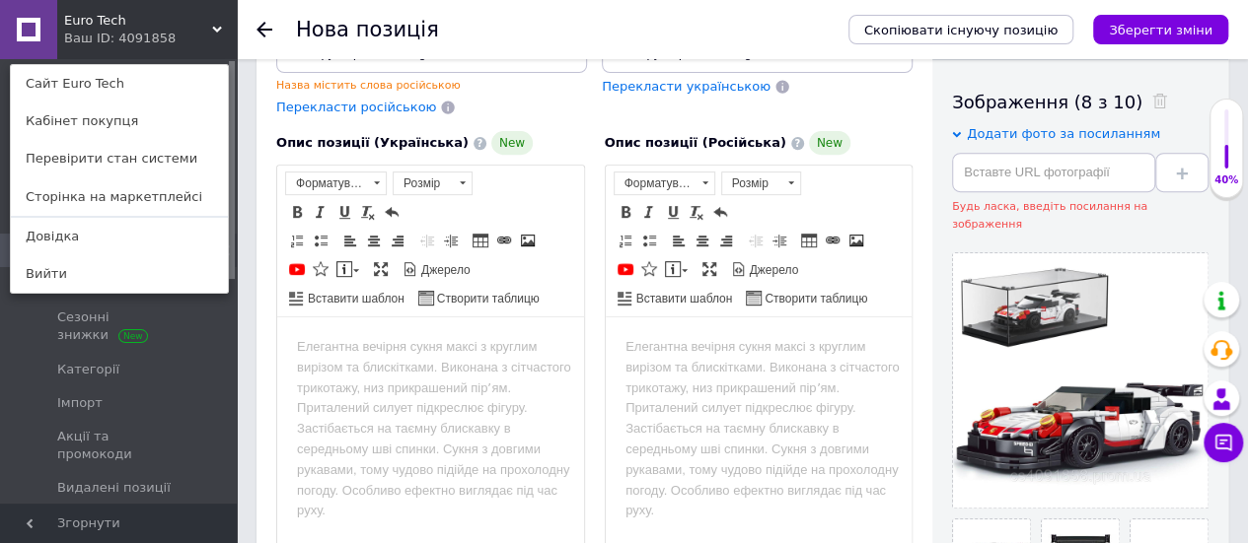
scroll to position [197, 0]
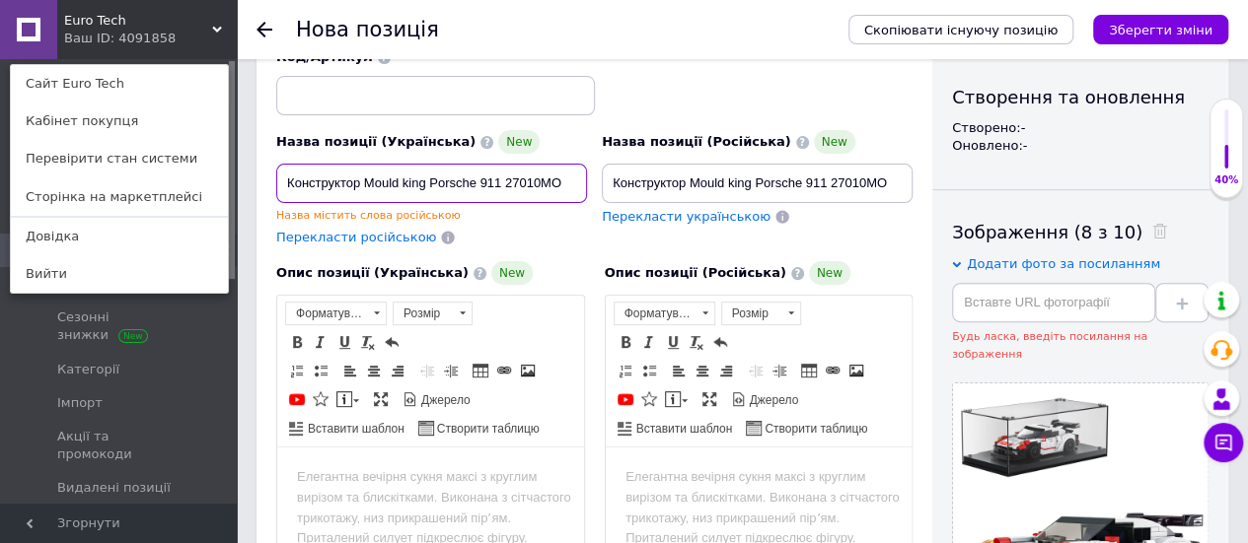
drag, startPoint x: 478, startPoint y: 163, endPoint x: 586, endPoint y: 164, distance: 107.5
click at [586, 164] on input "Конструктор Mould king Porsche 911 27010MO" at bounding box center [431, 183] width 311 height 39
paste input "RSR"
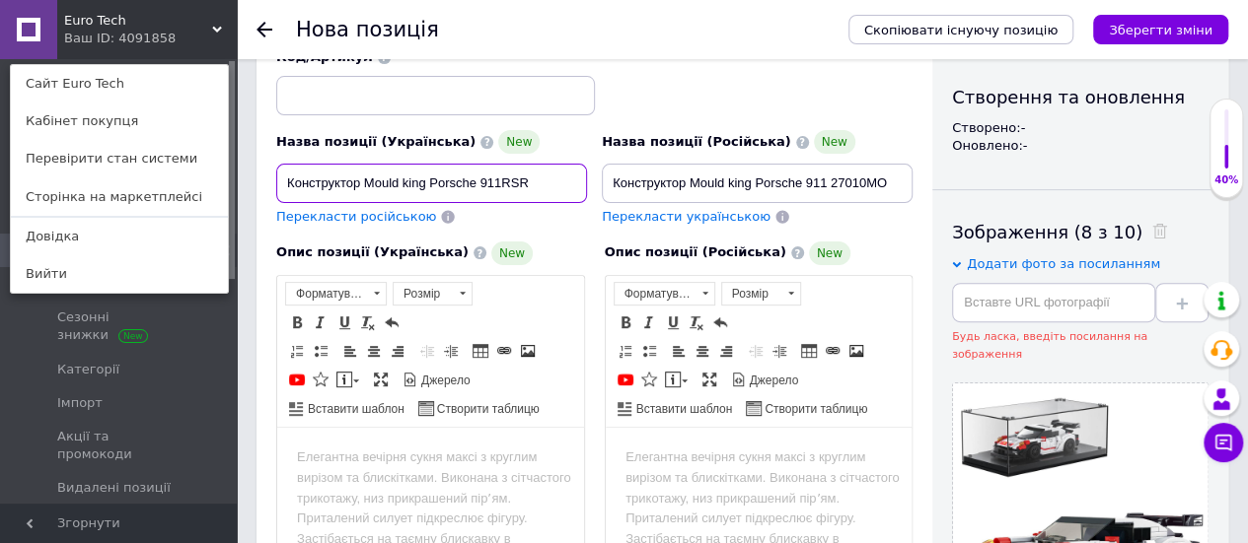
type input "Конструктор Mould king Porsche 911RSR"
click at [444, 453] on body "Редактор, 228481BD-4BDF-42FF-8988-18DC893491EC" at bounding box center [430, 457] width 267 height 21
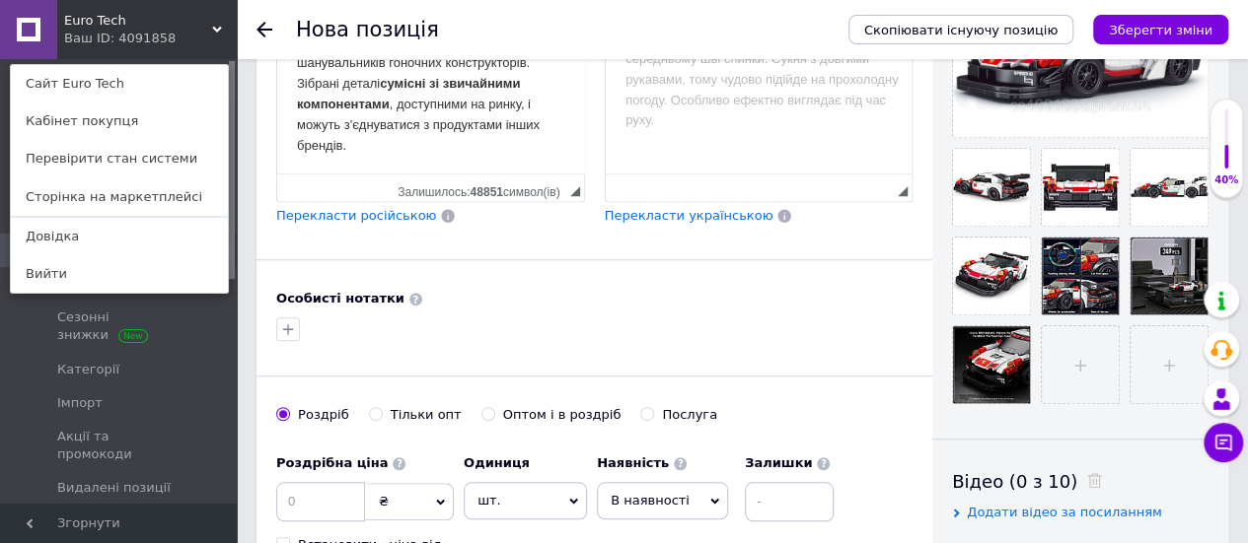
scroll to position [797, 0]
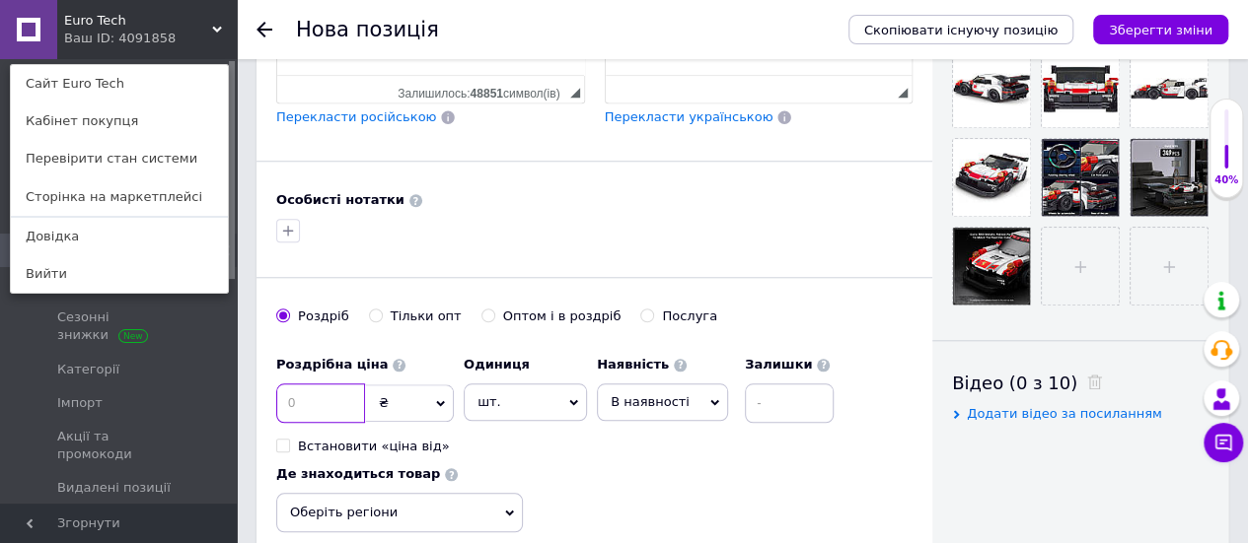
click at [319, 384] on input at bounding box center [320, 403] width 89 height 39
type input "650"
click at [815, 386] on input at bounding box center [789, 403] width 89 height 39
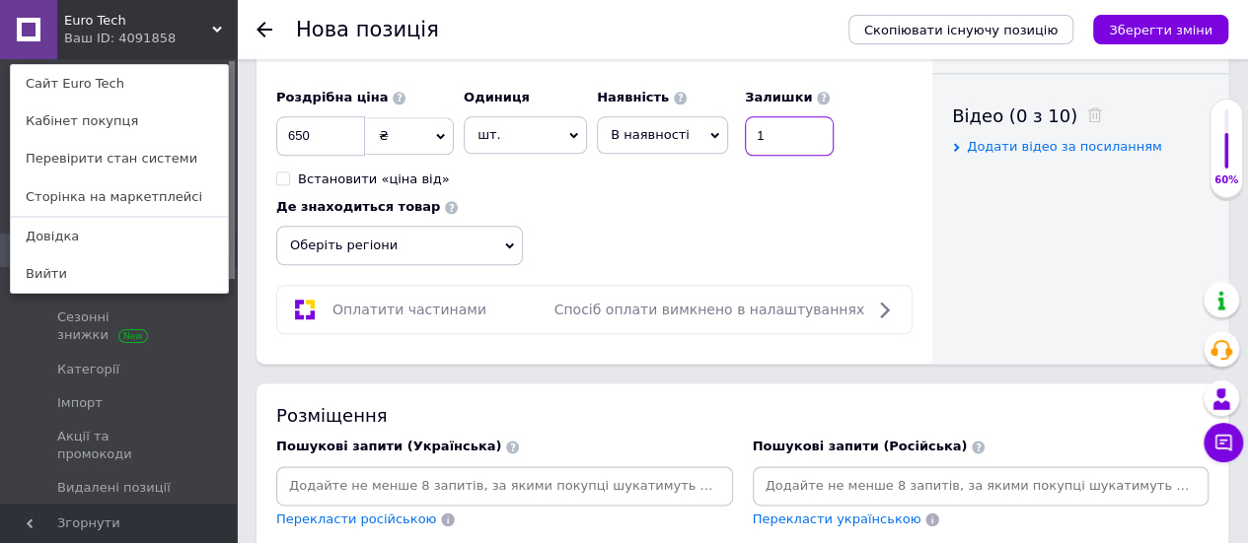
scroll to position [1093, 0]
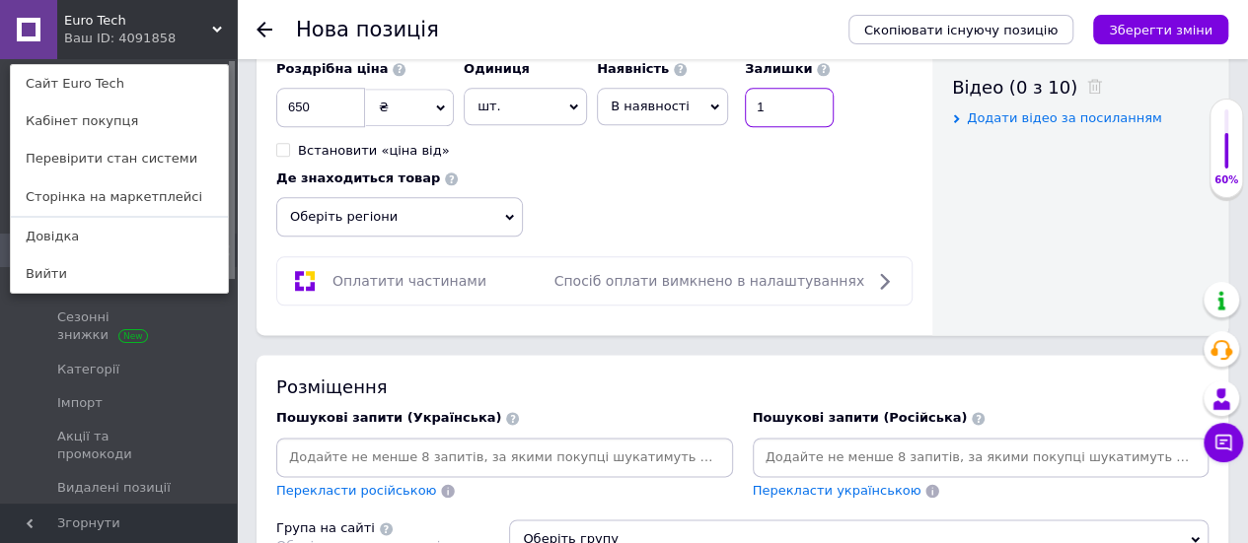
type input "1"
click at [377, 443] on input at bounding box center [504, 458] width 449 height 30
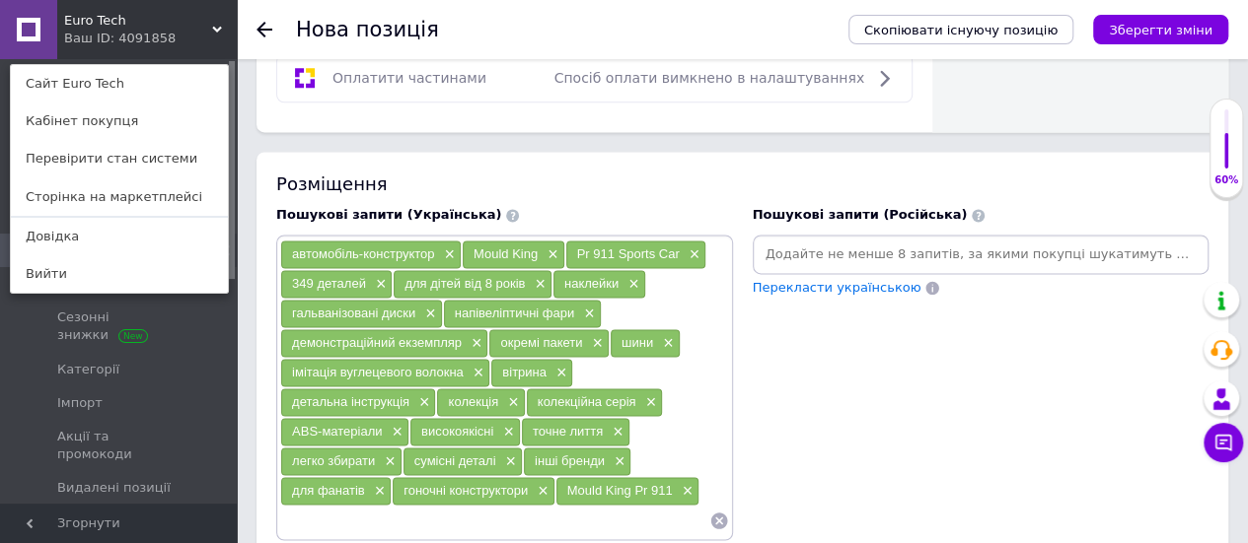
scroll to position [1586, 0]
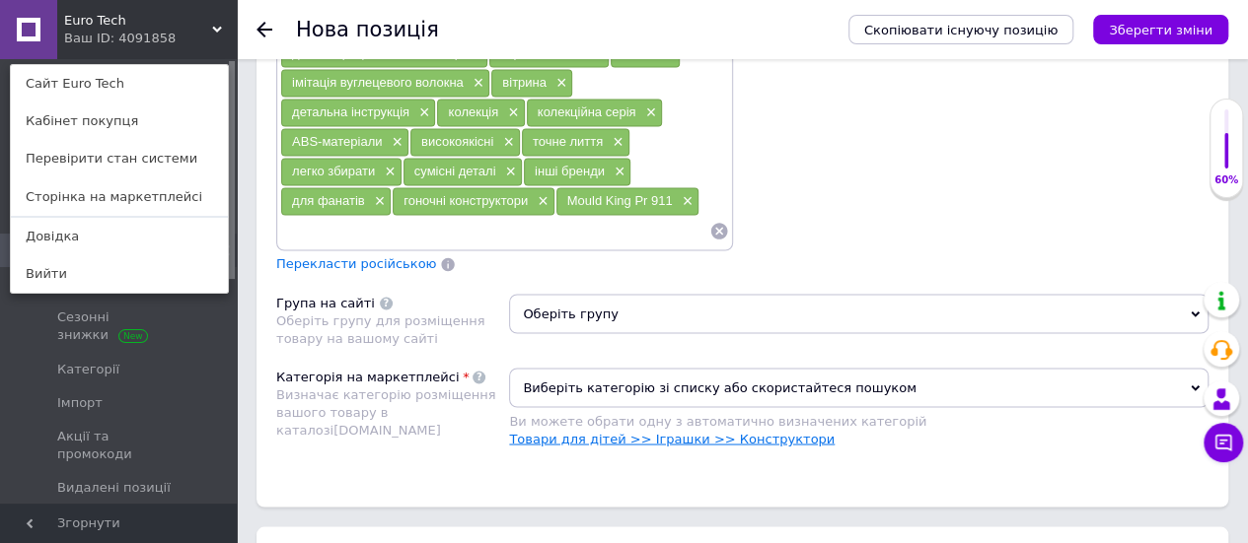
click at [677, 431] on link "Товари для дітей >> Іграшки >> Конструктори" at bounding box center [672, 438] width 326 height 15
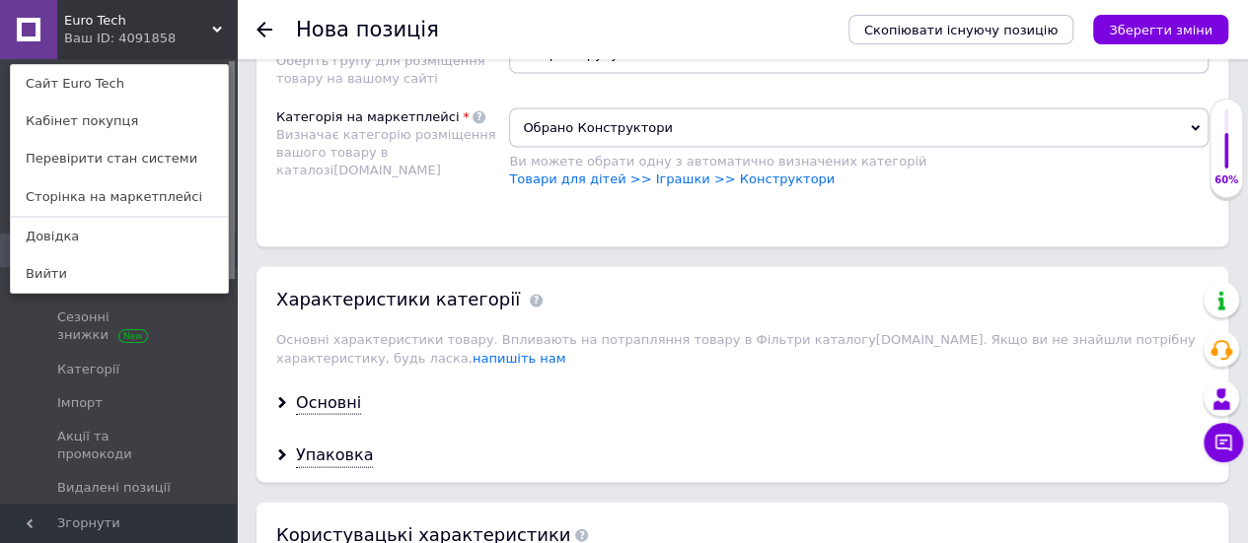
scroll to position [1882, 0]
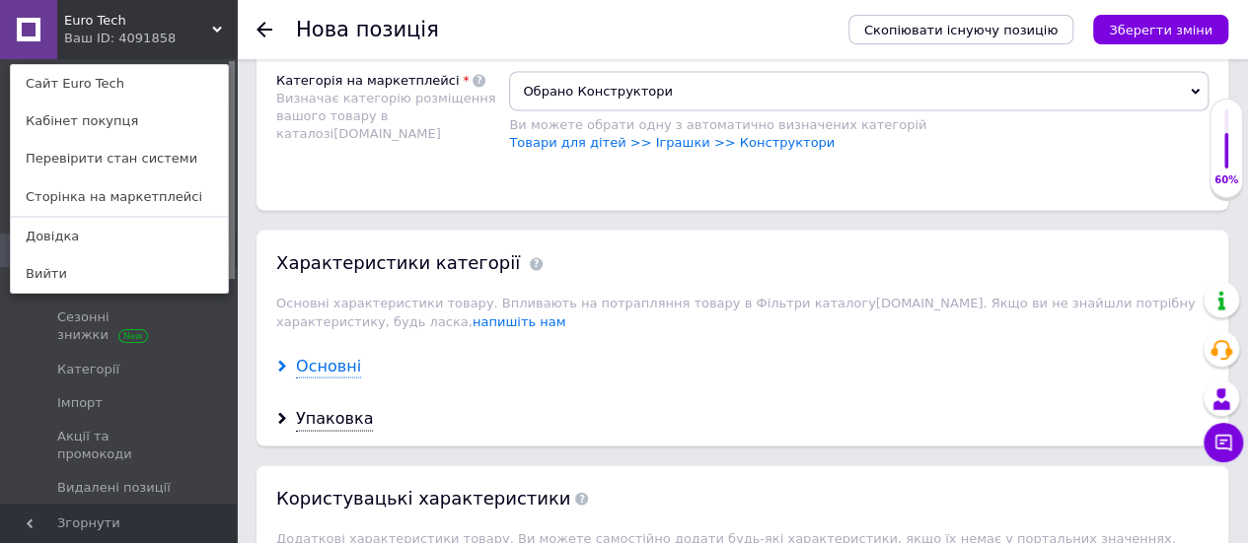
click at [326, 356] on div "Основні" at bounding box center [328, 367] width 65 height 23
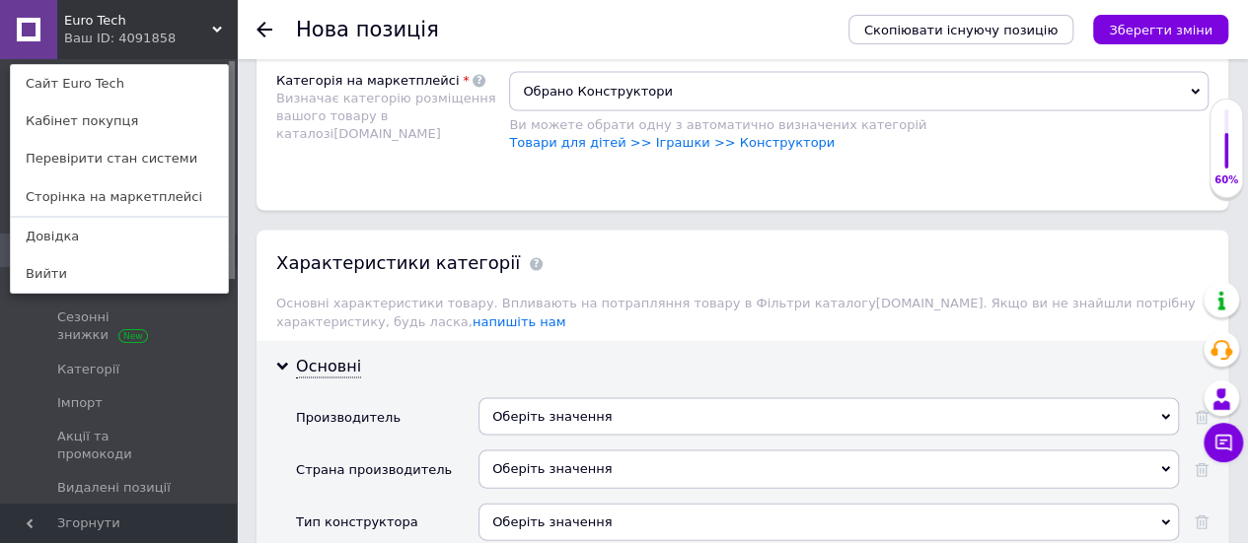
click at [555, 398] on div "Оберіть значення" at bounding box center [828, 416] width 700 height 37
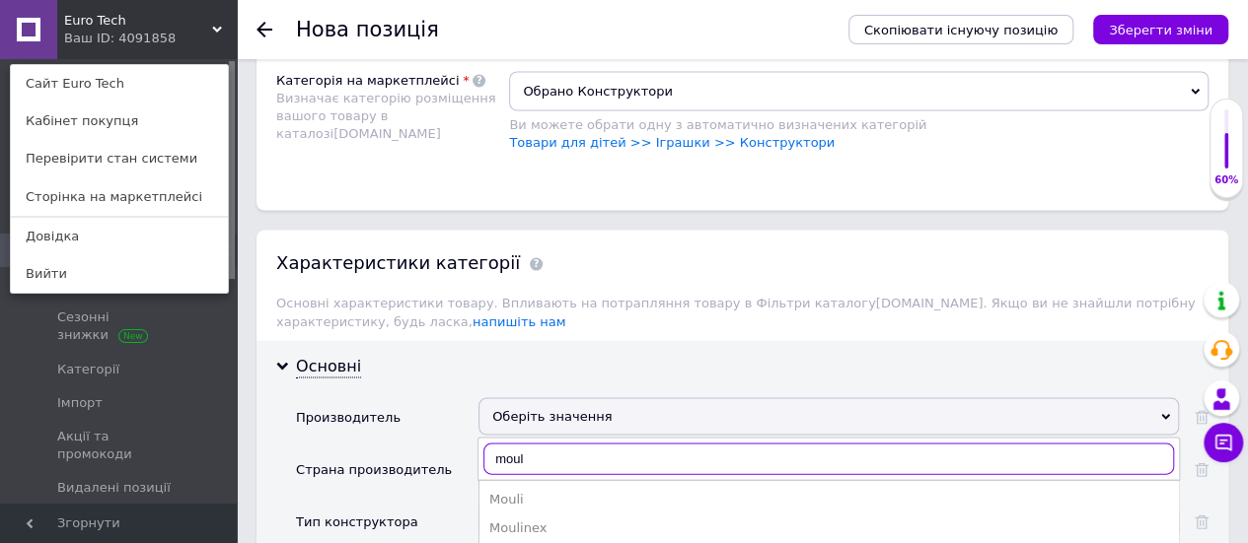
type input "mould"
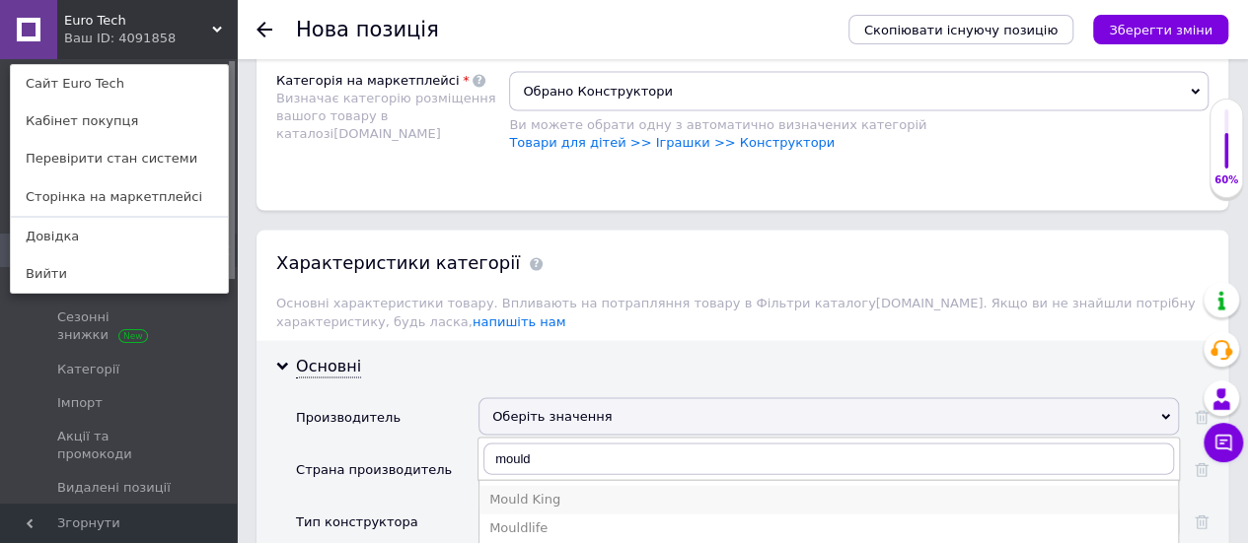
click at [538, 491] on div "Mould King" at bounding box center [828, 500] width 679 height 18
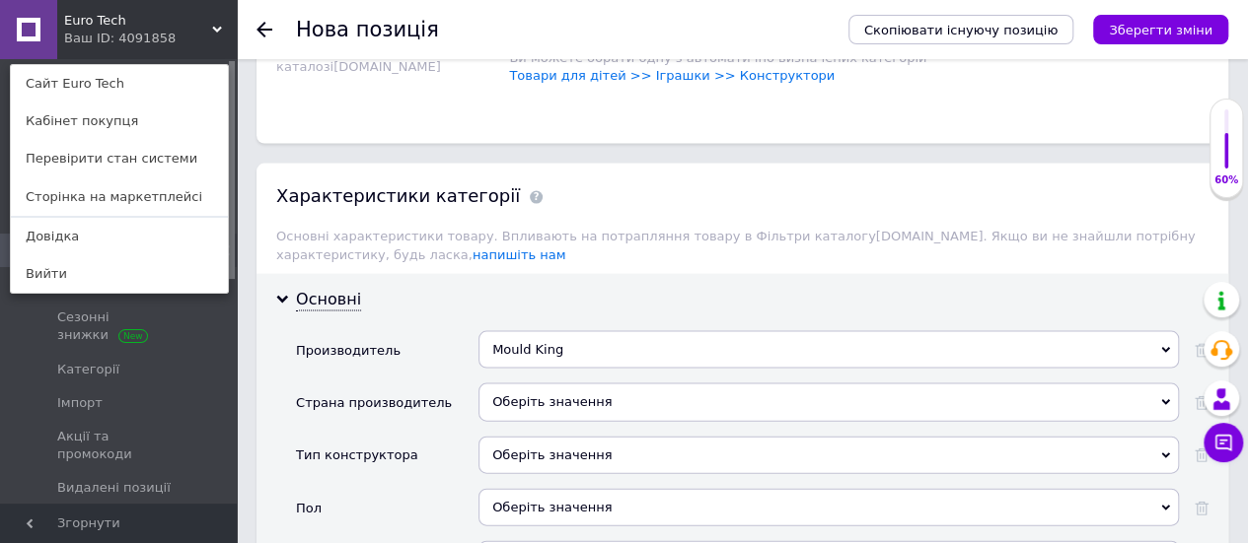
scroll to position [1981, 0]
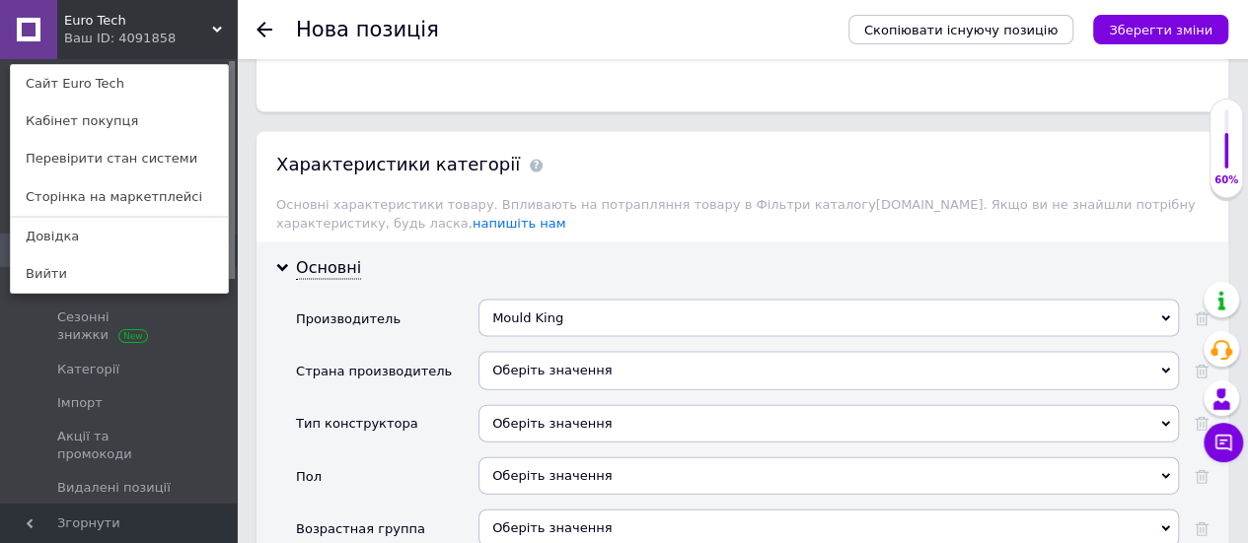
click at [517, 405] on div "Оберіть значення" at bounding box center [828, 423] width 700 height 37
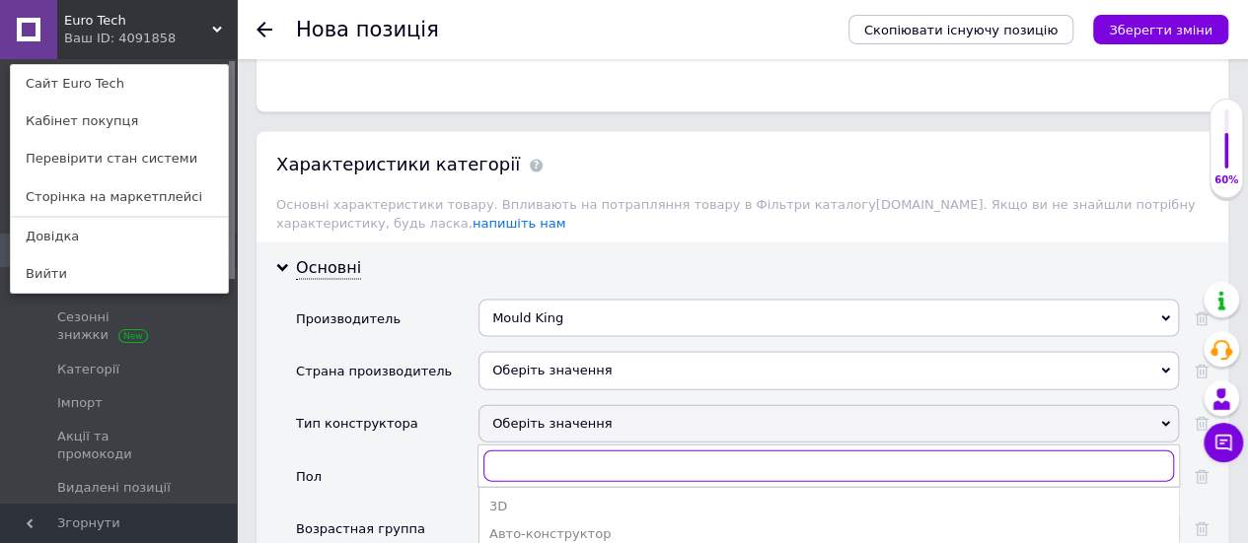
scroll to position [2079, 0]
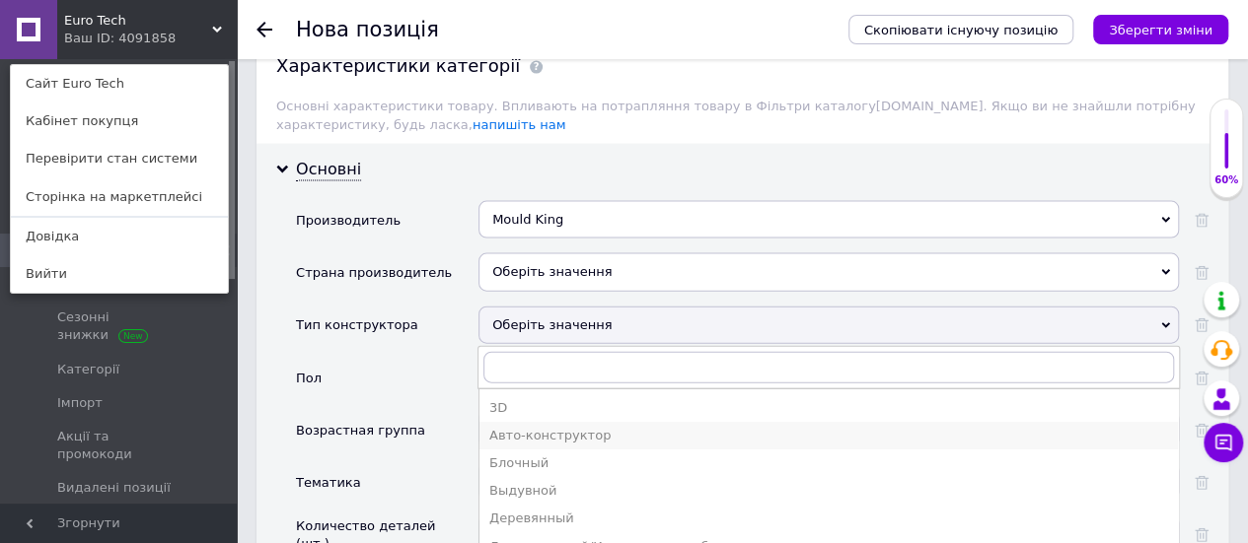
click at [507, 427] on div "Авто-конструктор" at bounding box center [828, 436] width 679 height 18
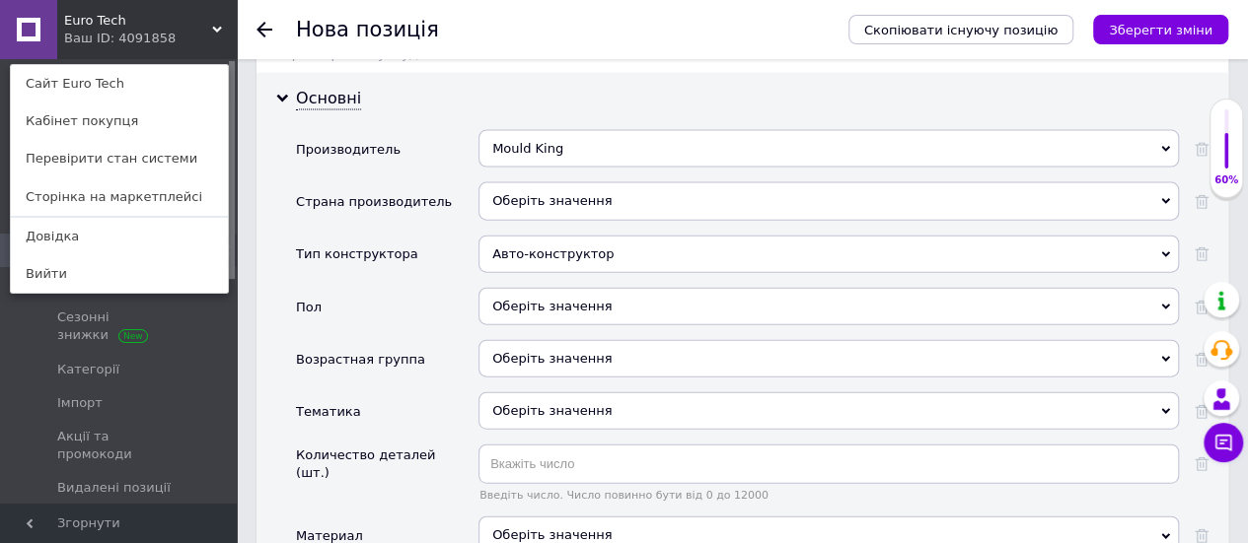
scroll to position [2178, 0]
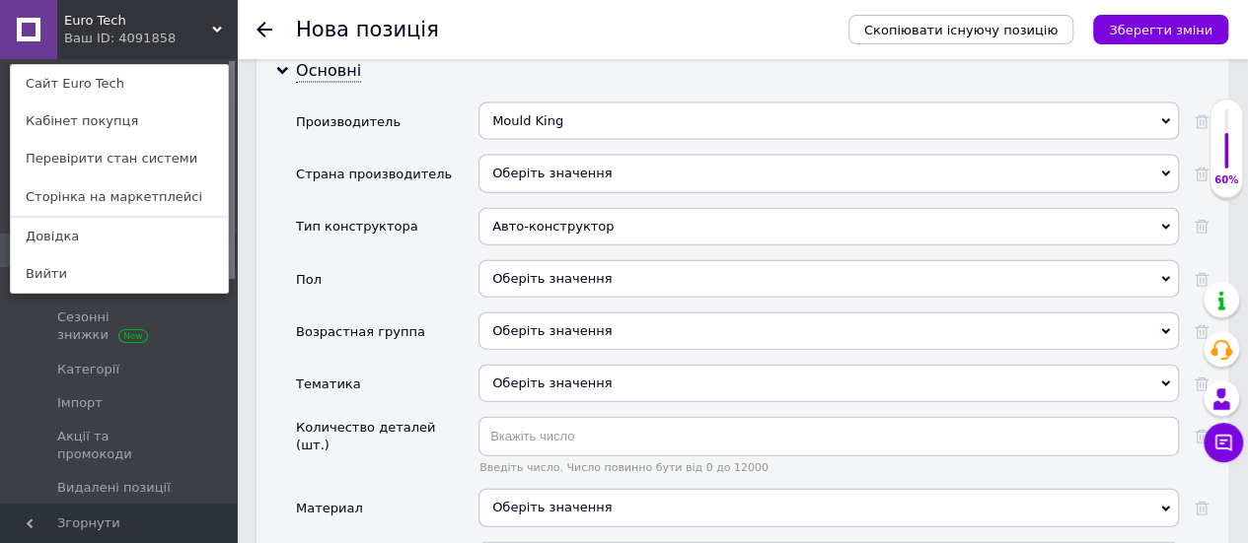
click at [527, 365] on div "Оберіть значення" at bounding box center [828, 383] width 700 height 37
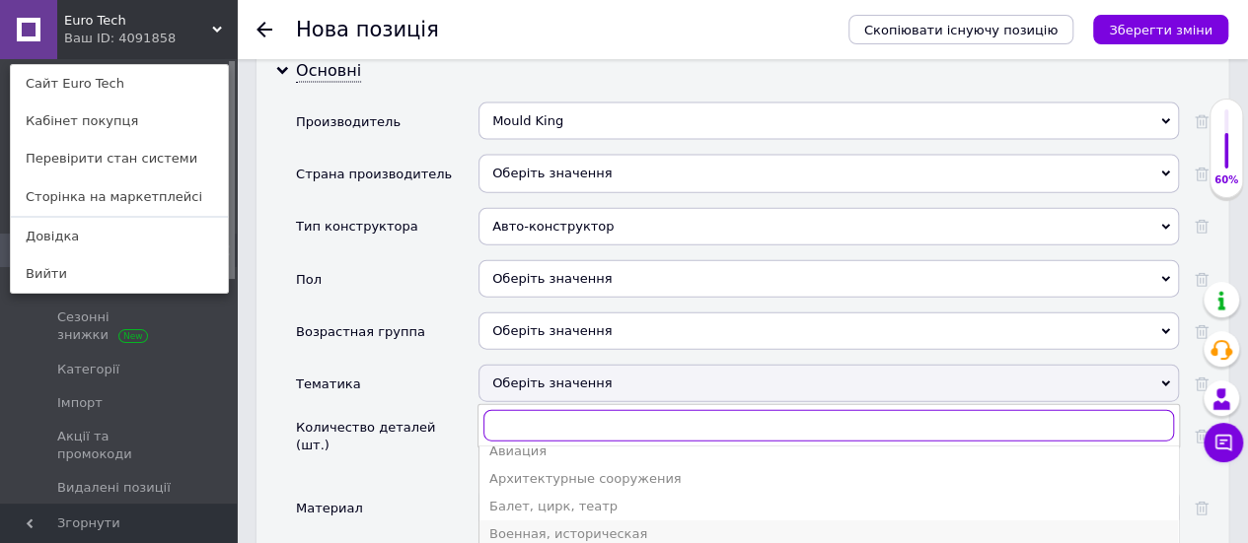
scroll to position [296, 0]
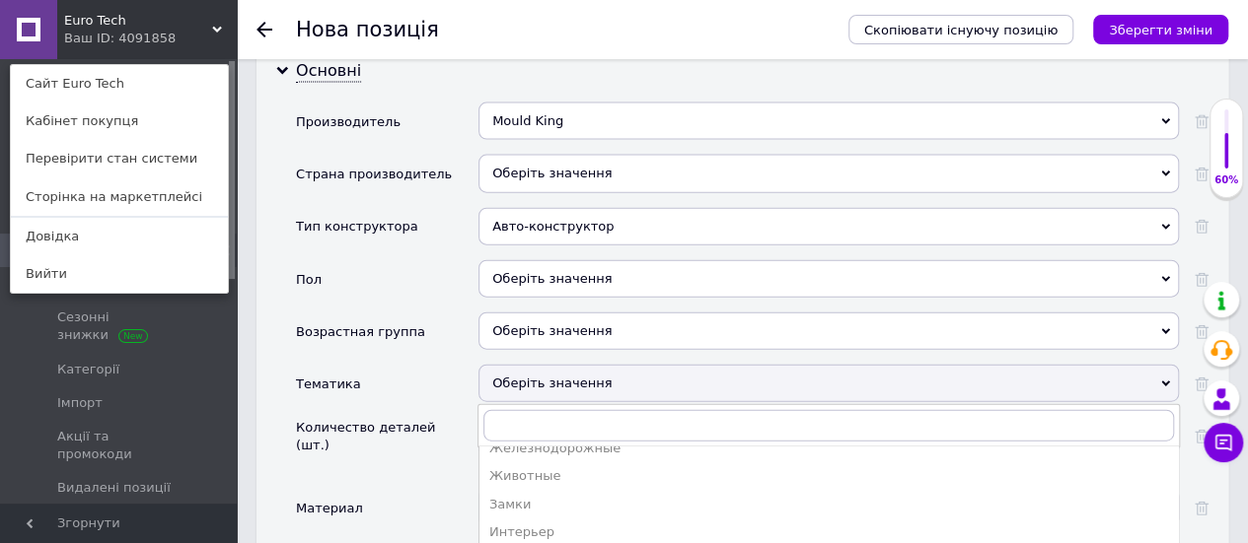
click at [420, 365] on div "Тематика" at bounding box center [387, 391] width 182 height 52
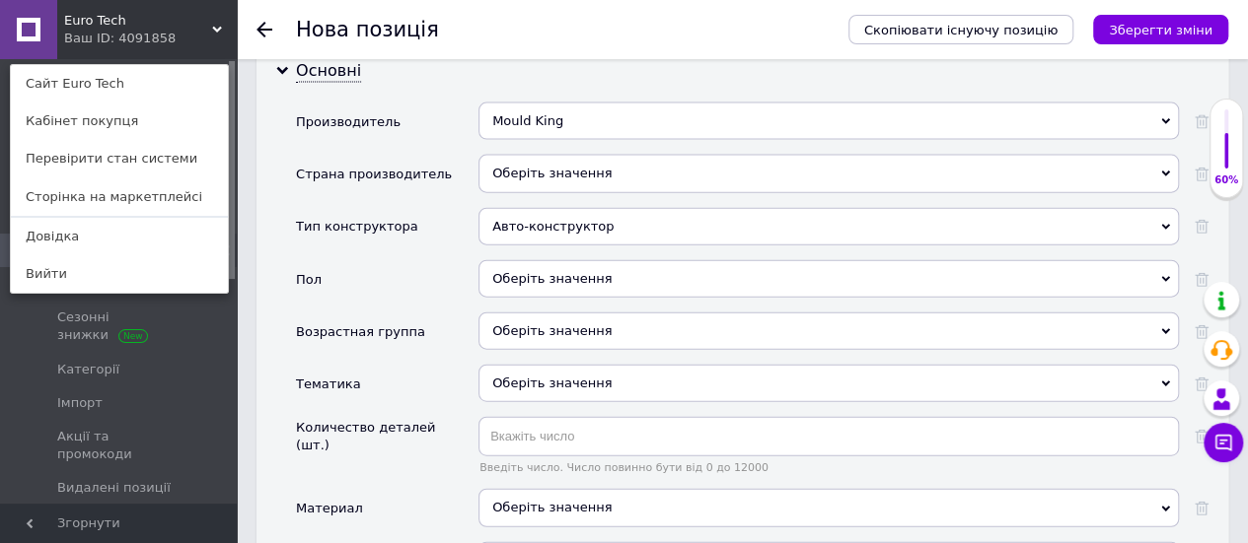
scroll to position [2277, 0]
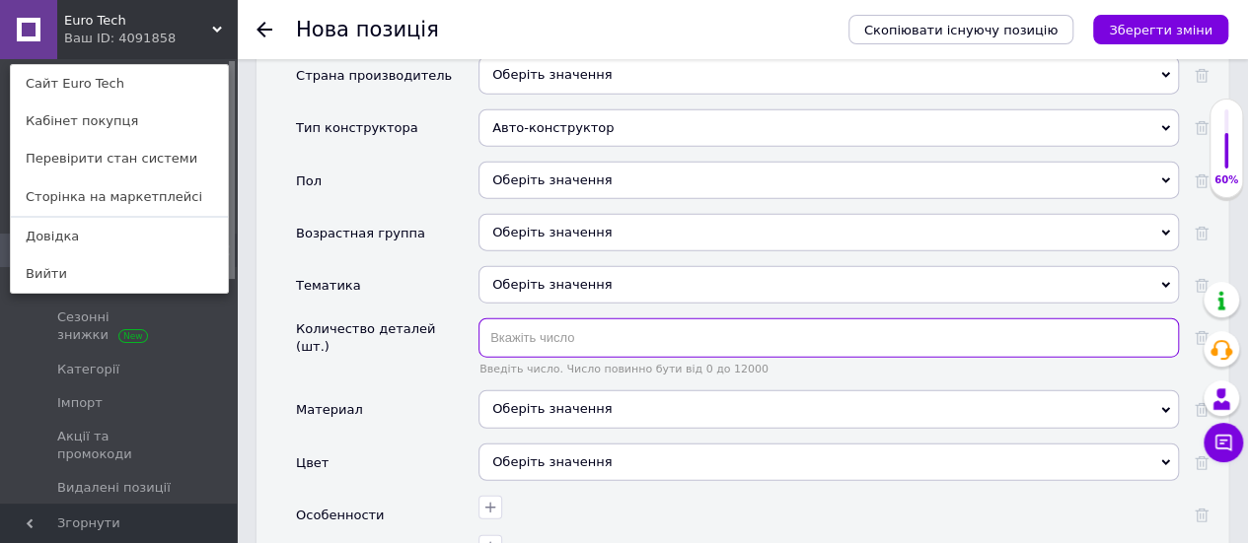
click at [532, 319] on input "text" at bounding box center [828, 338] width 700 height 39
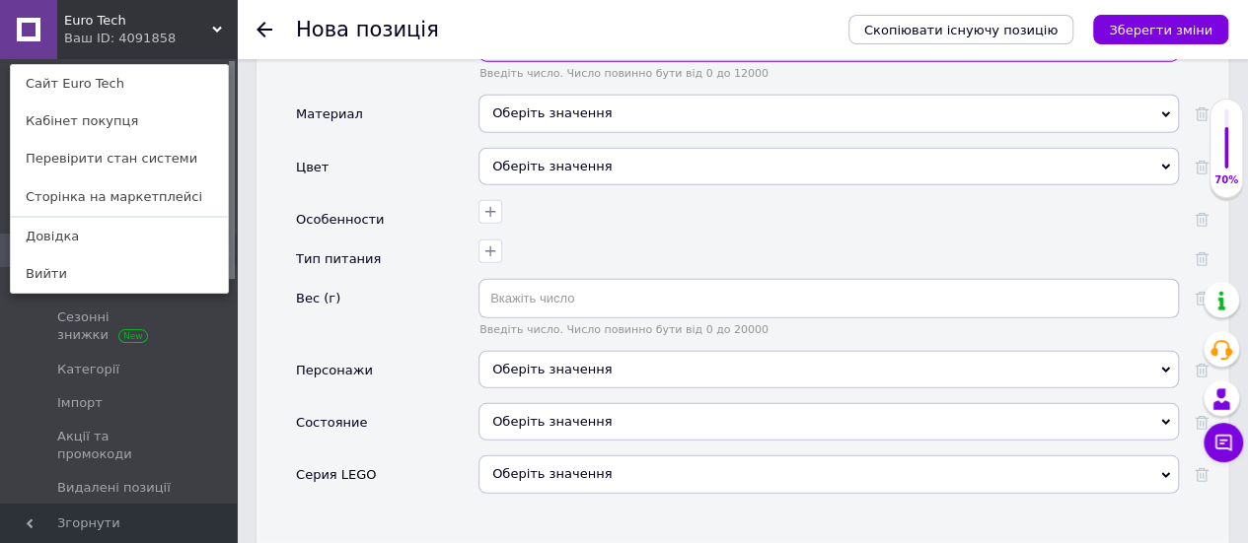
scroll to position [2671, 0]
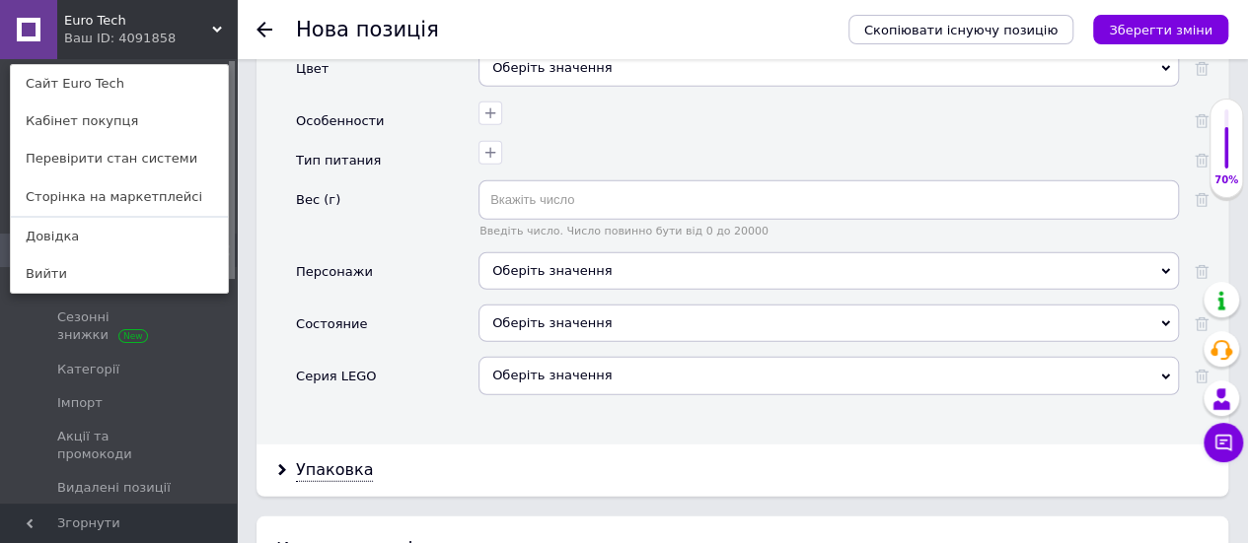
type input "349"
click at [541, 305] on div "Оберіть значення" at bounding box center [828, 323] width 700 height 37
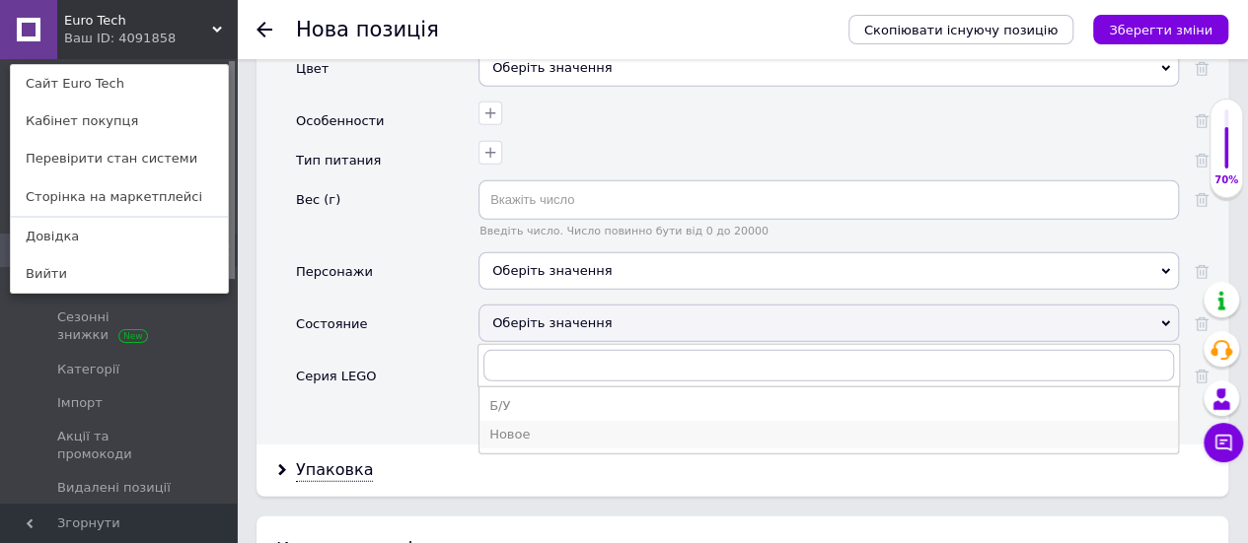
click at [510, 426] on div "Новое" at bounding box center [828, 435] width 679 height 18
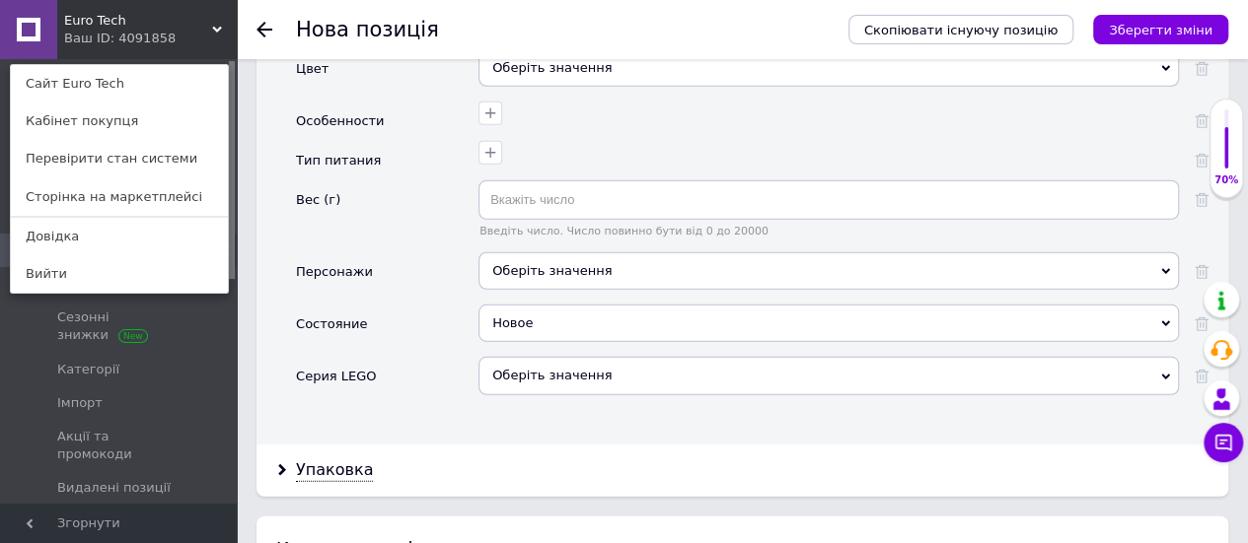
click at [478, 362] on div "Оберіть значення" at bounding box center [828, 383] width 700 height 52
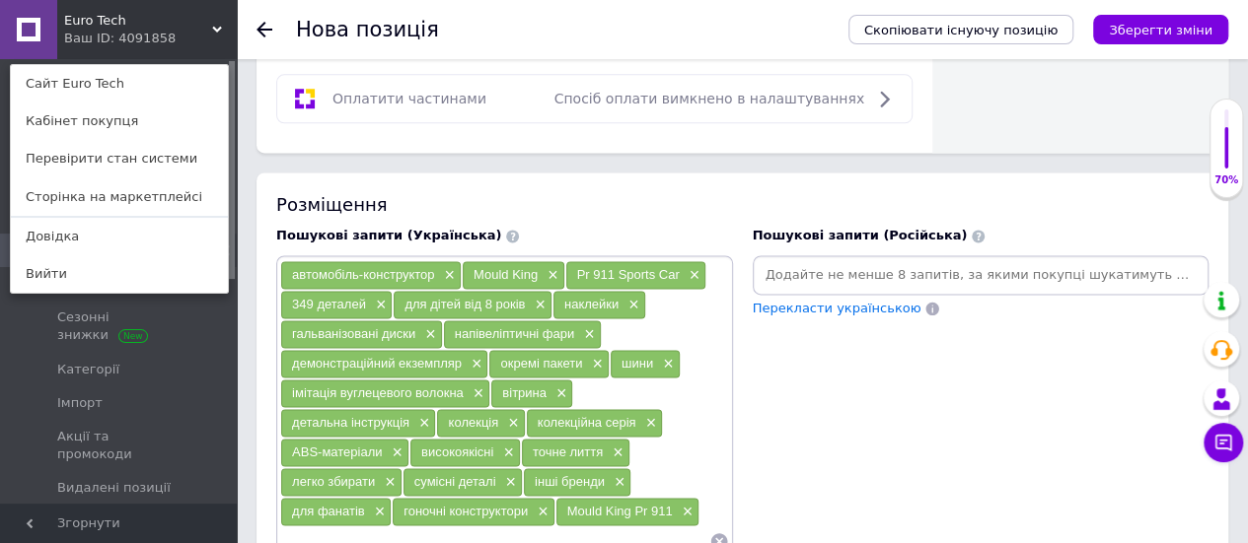
scroll to position [1180, 0]
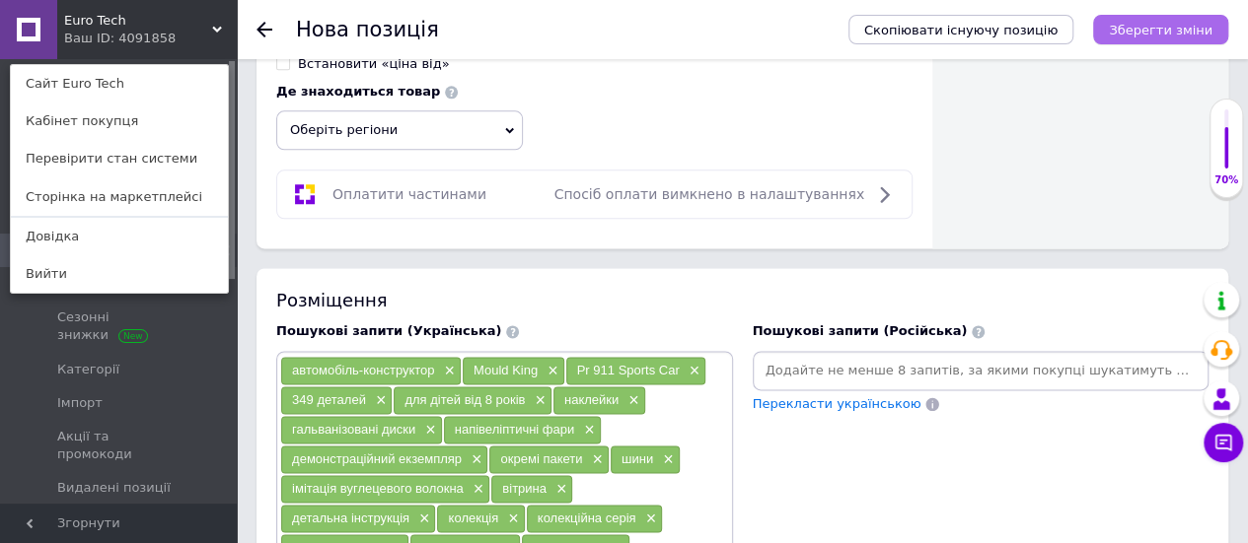
click at [1183, 23] on icon "Зберегти зміни" at bounding box center [1161, 30] width 104 height 15
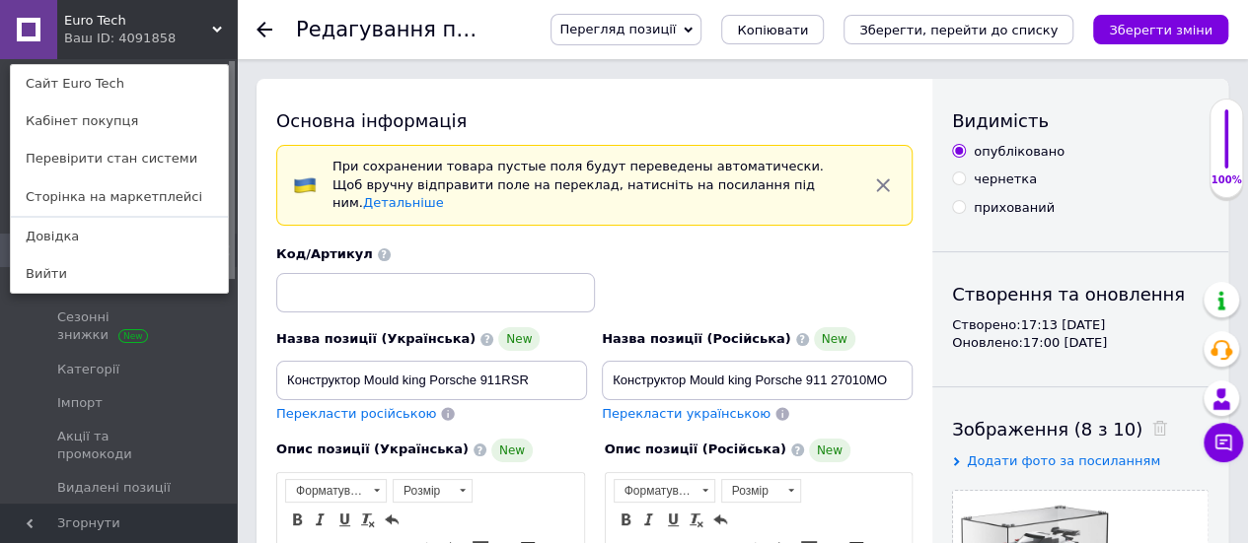
click at [701, 24] on span "Перегляд позиції" at bounding box center [625, 30] width 151 height 32
click at [712, 72] on li "Зберегти та переглянути на сайті" at bounding box center [705, 67] width 309 height 28
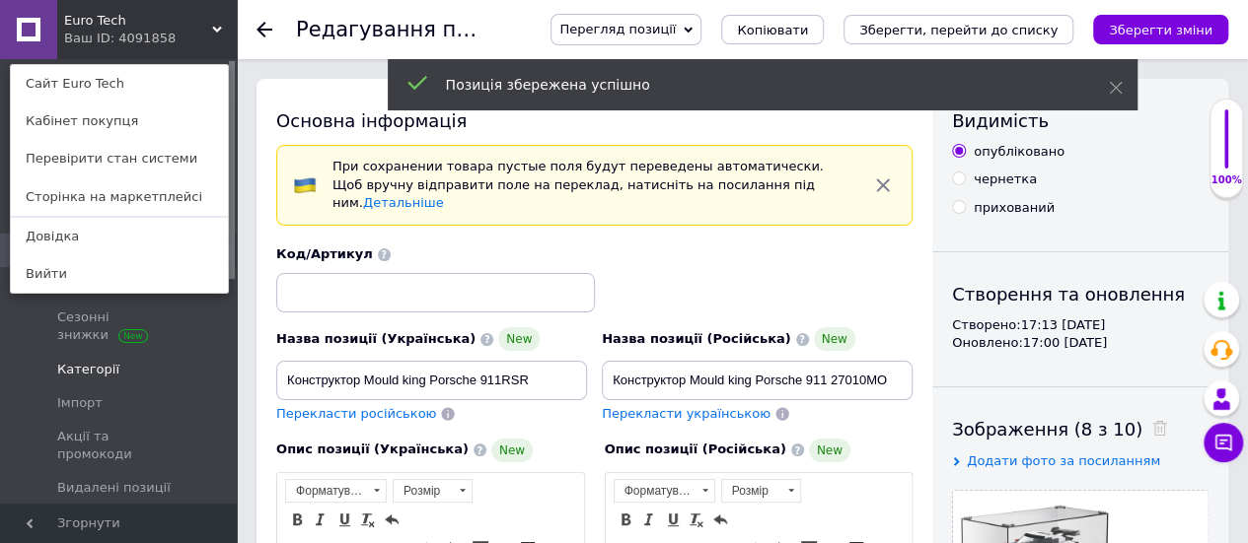
click at [105, 361] on span "Категорії" at bounding box center [88, 370] width 62 height 18
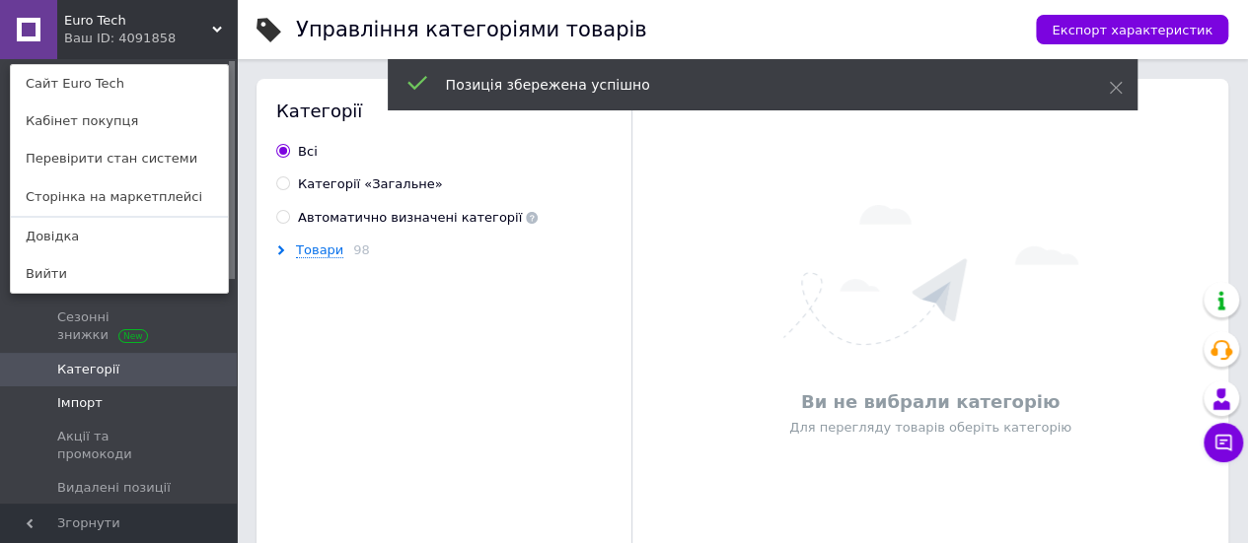
click at [92, 395] on span "Імпорт" at bounding box center [79, 404] width 45 height 18
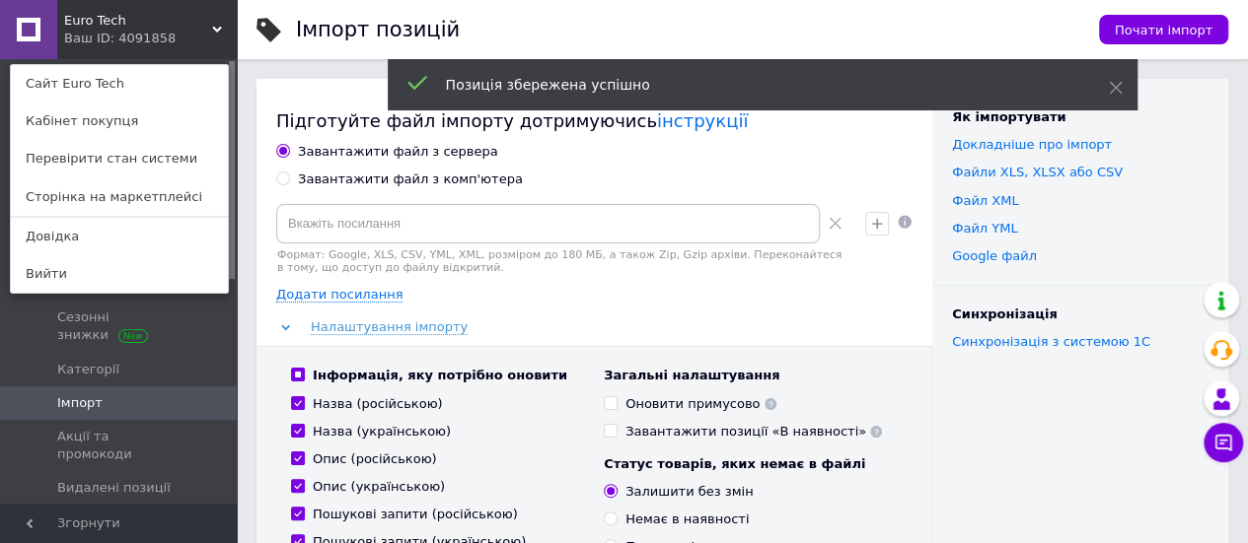
click at [211, 23] on div "Euro Tech Ваш ID: 4091858 Сайт Euro Tech Кабінет покупця Перевірити стан систем…" at bounding box center [118, 29] width 237 height 59
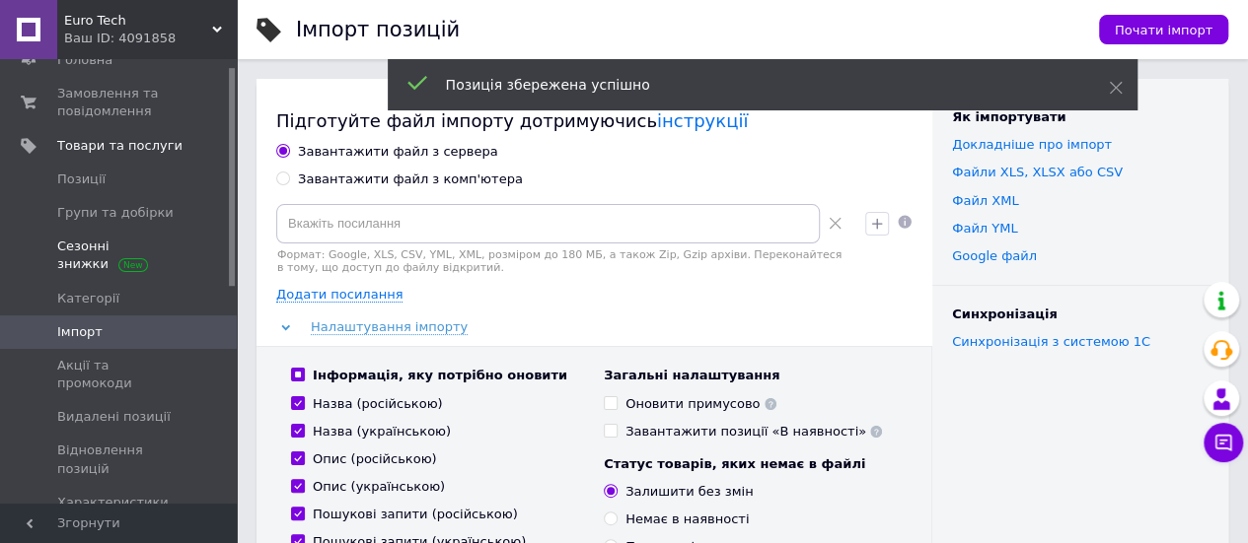
scroll to position [197, 0]
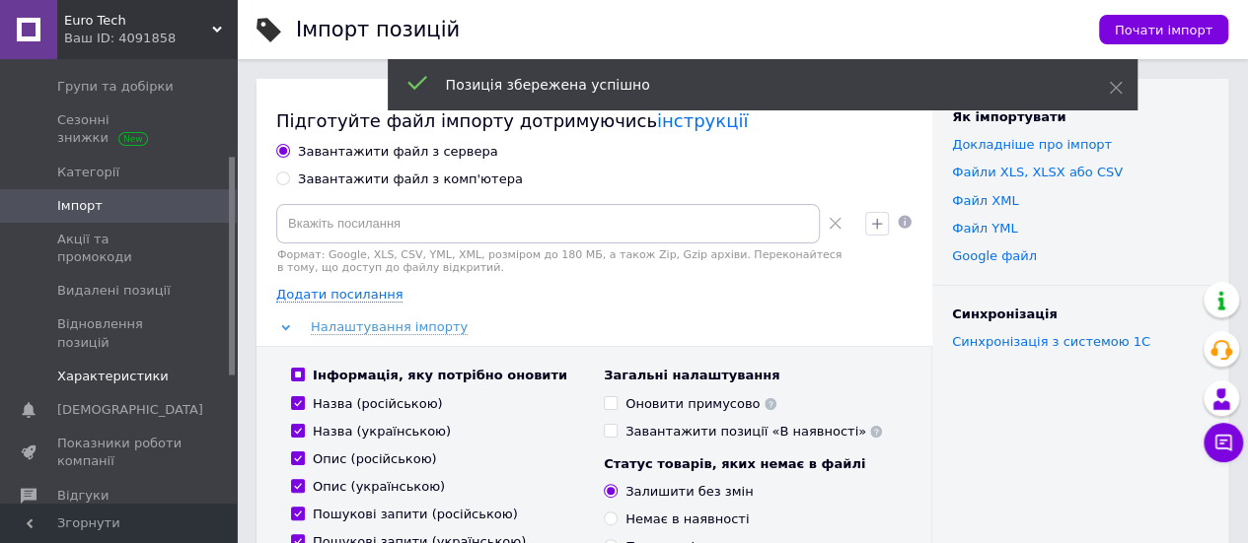
click at [99, 368] on span "Характеристики" at bounding box center [112, 377] width 111 height 18
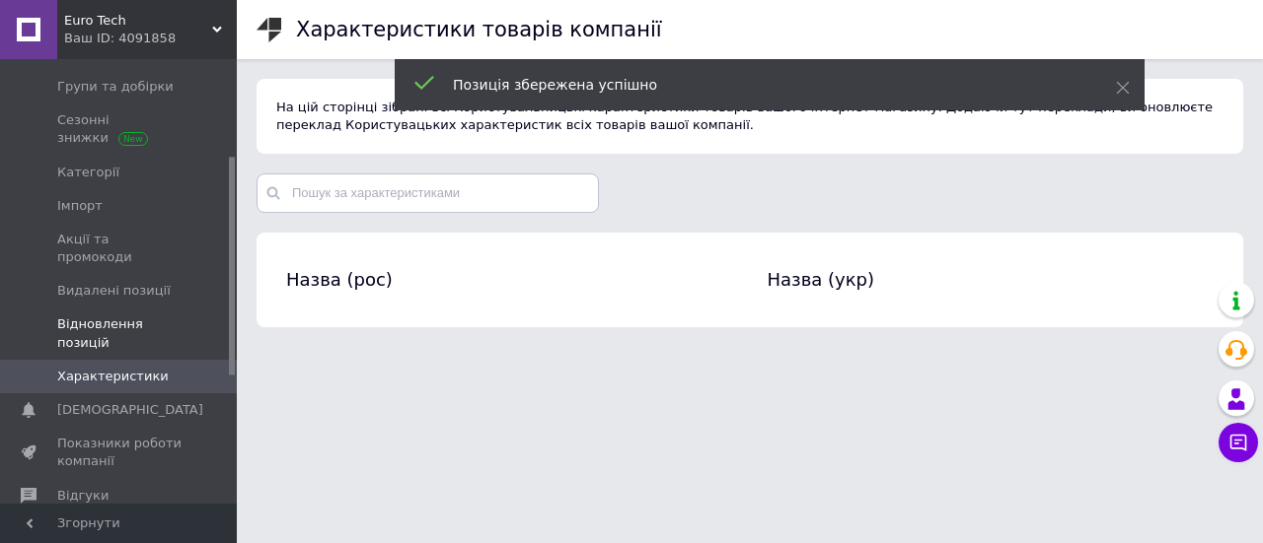
click at [97, 316] on span "Відновлення позицій" at bounding box center [119, 334] width 125 height 36
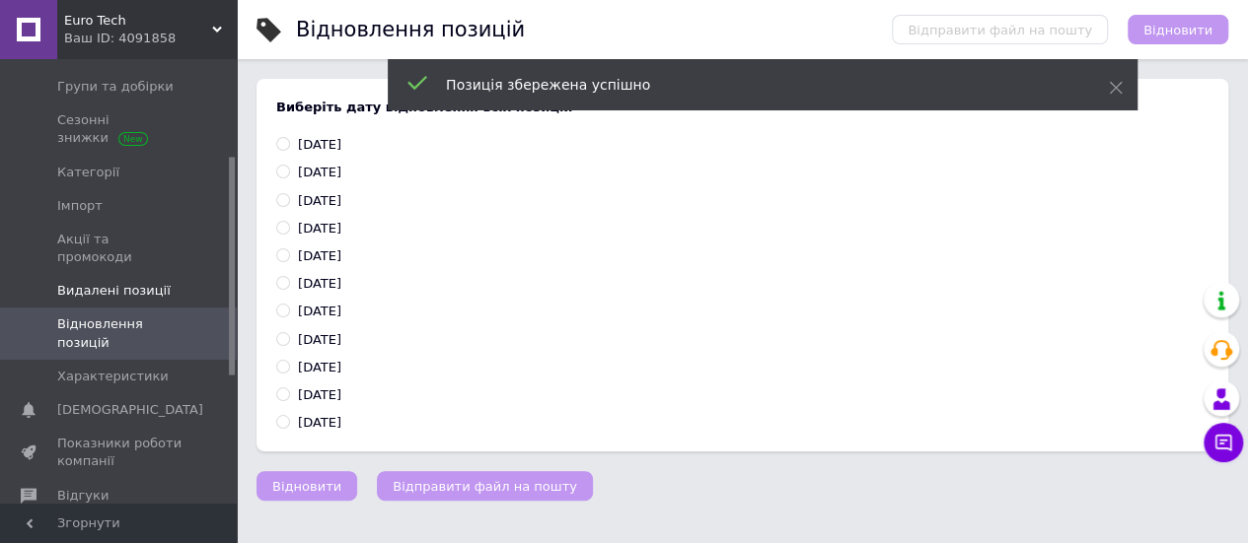
click at [107, 282] on span "Видалені позиції" at bounding box center [113, 291] width 113 height 18
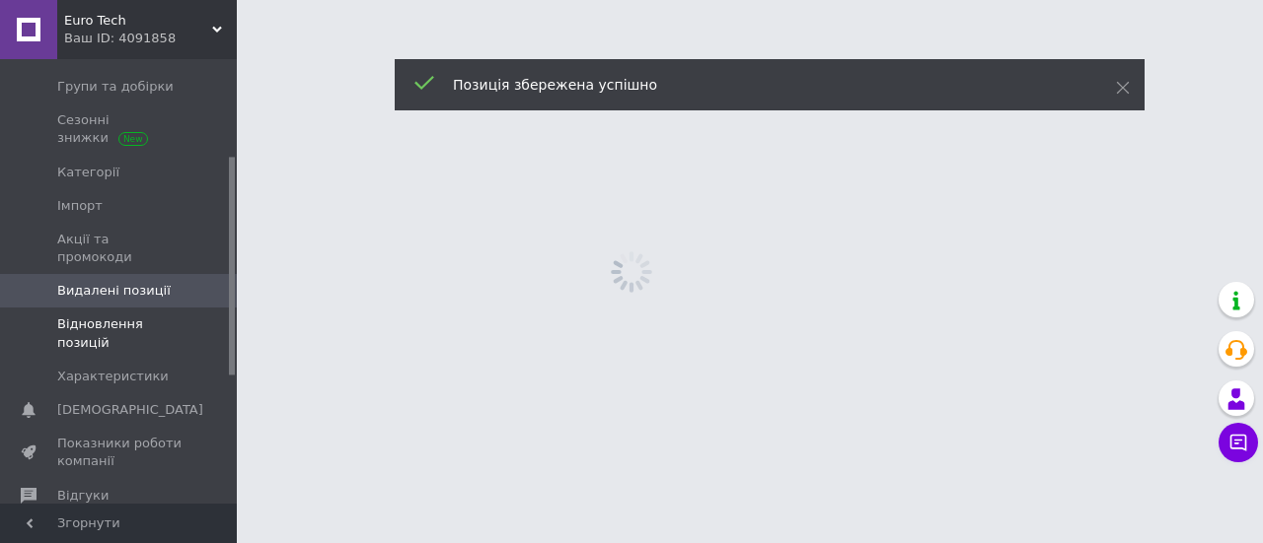
click at [101, 316] on span "Відновлення позицій" at bounding box center [119, 334] width 125 height 36
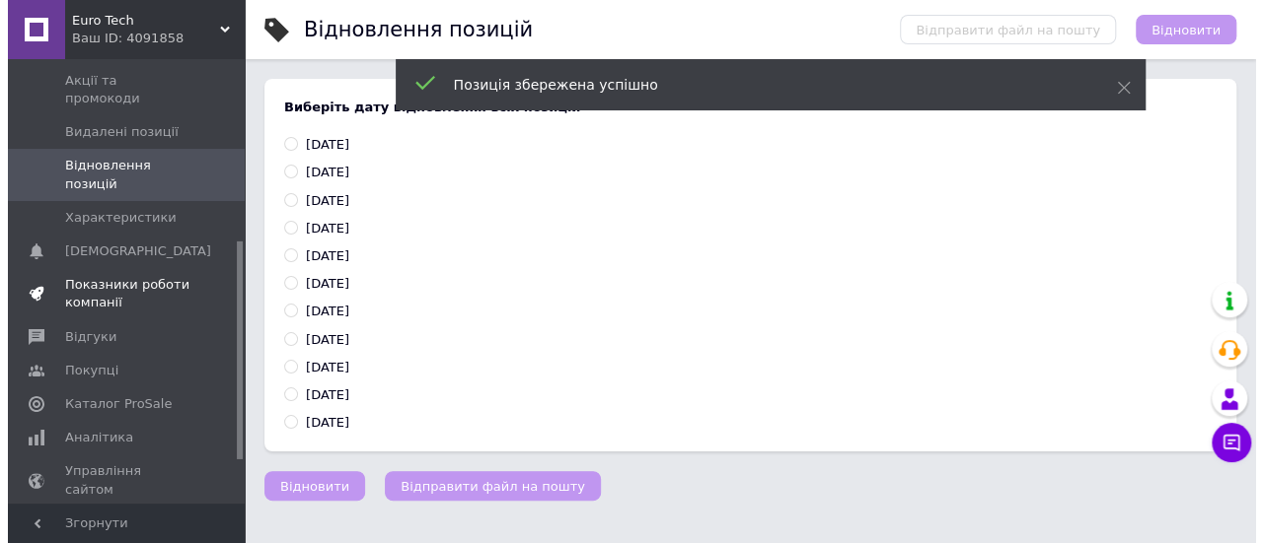
scroll to position [395, 0]
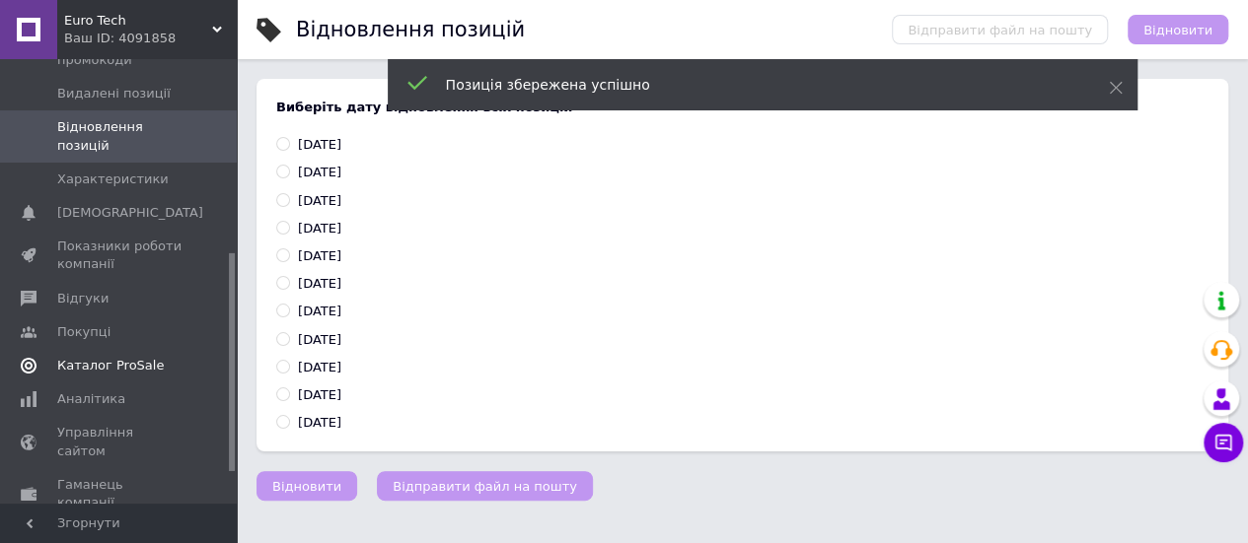
click at [100, 357] on span "Каталог ProSale" at bounding box center [110, 366] width 107 height 18
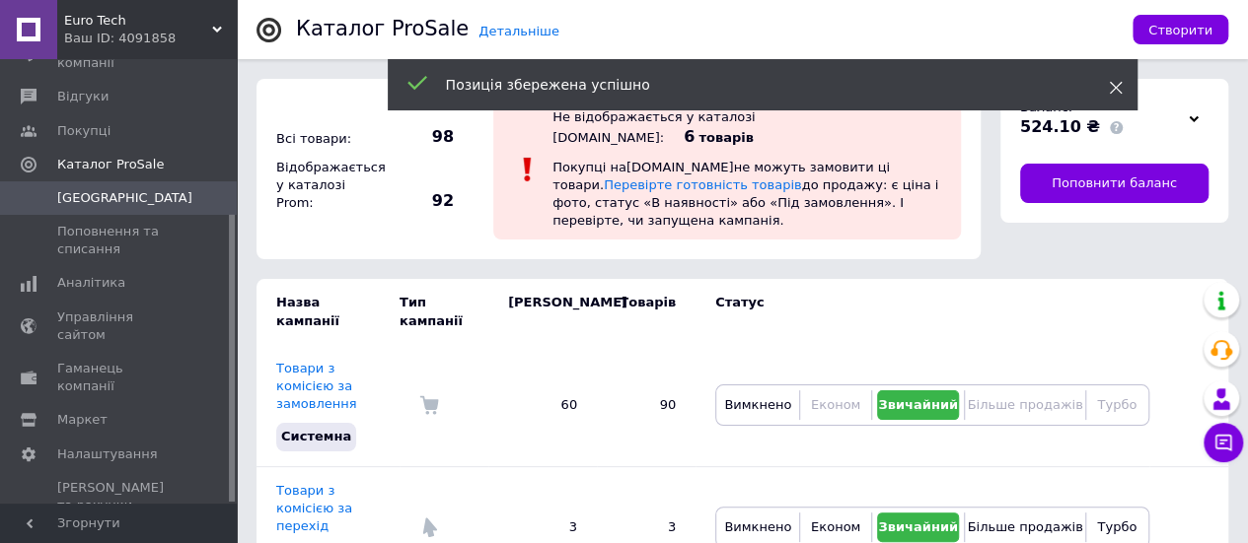
click at [1113, 84] on icon at bounding box center [1116, 88] width 14 height 14
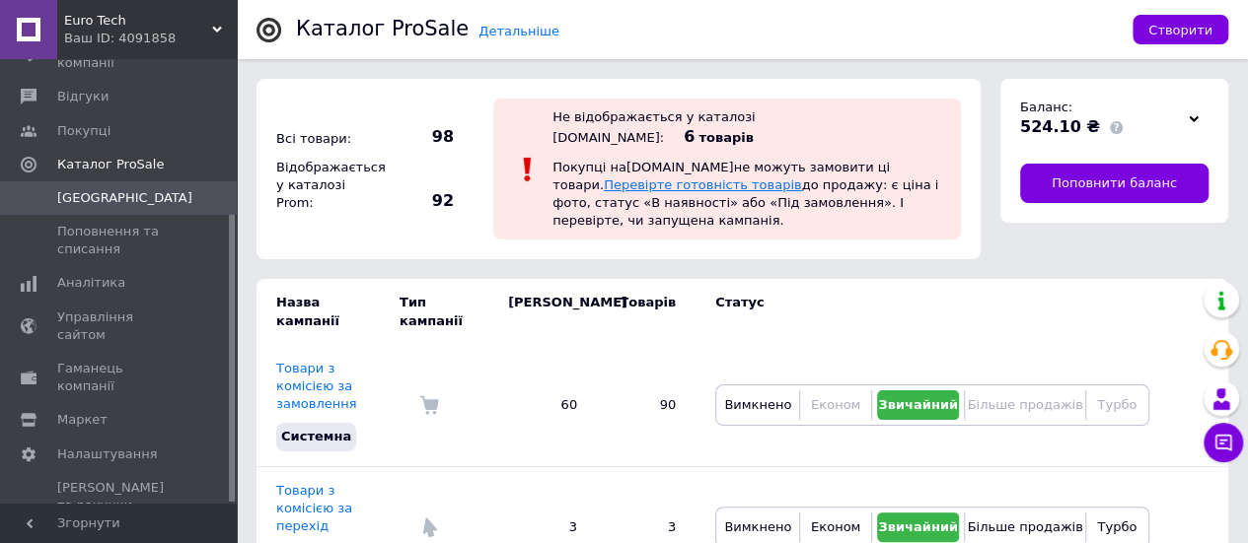
click at [802, 178] on link "Перевірте готовність товарів" at bounding box center [703, 185] width 198 height 15
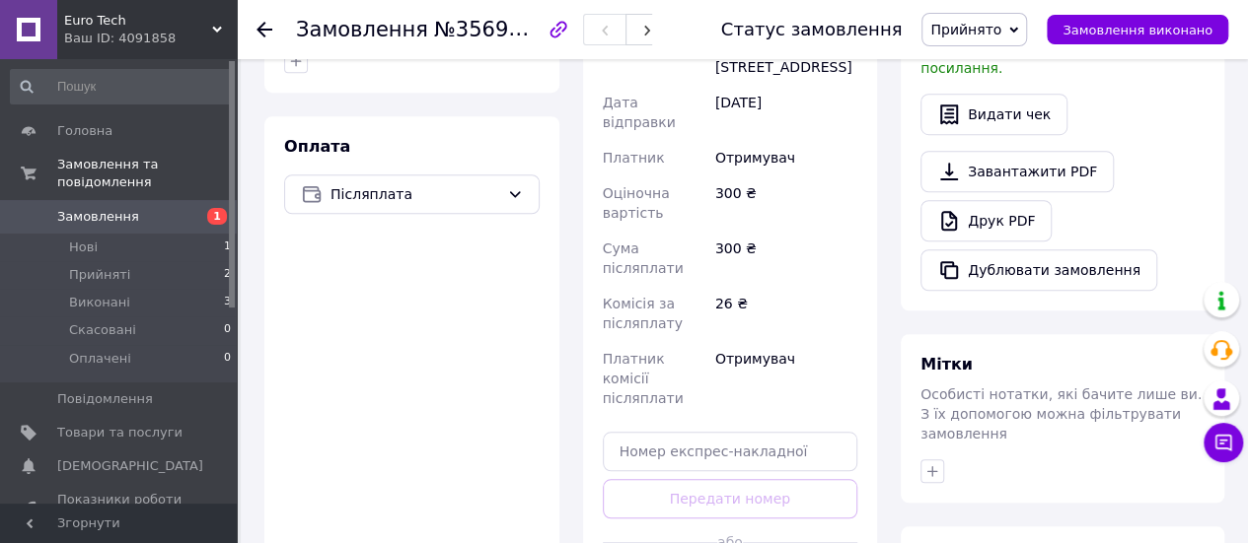
scroll to position [866, 0]
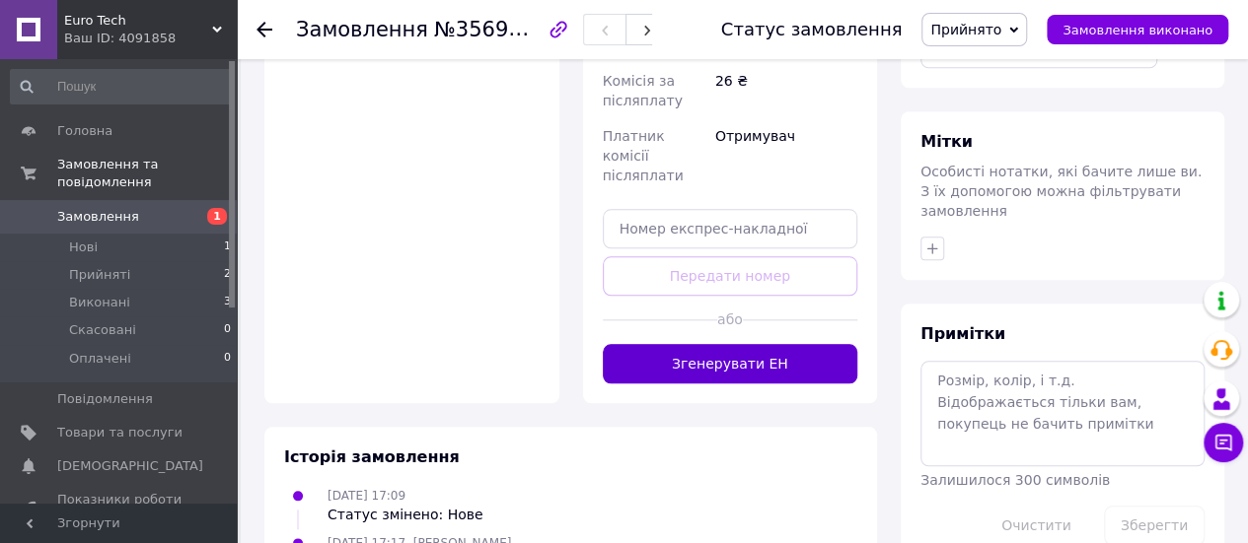
click at [675, 344] on button "Згенерувати ЕН" at bounding box center [730, 363] width 255 height 39
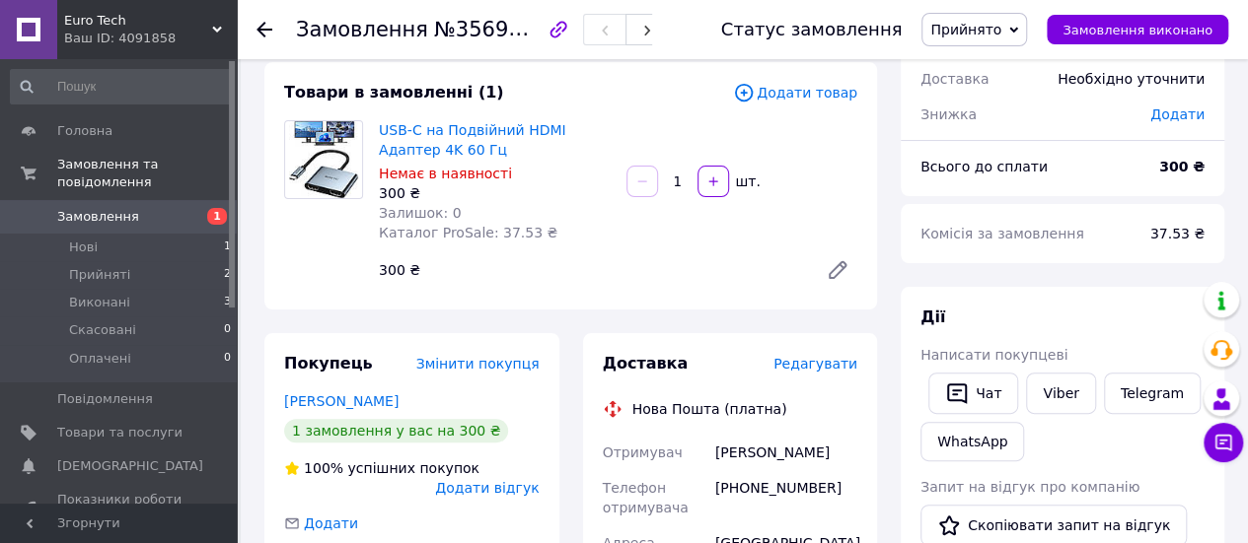
scroll to position [77, 0]
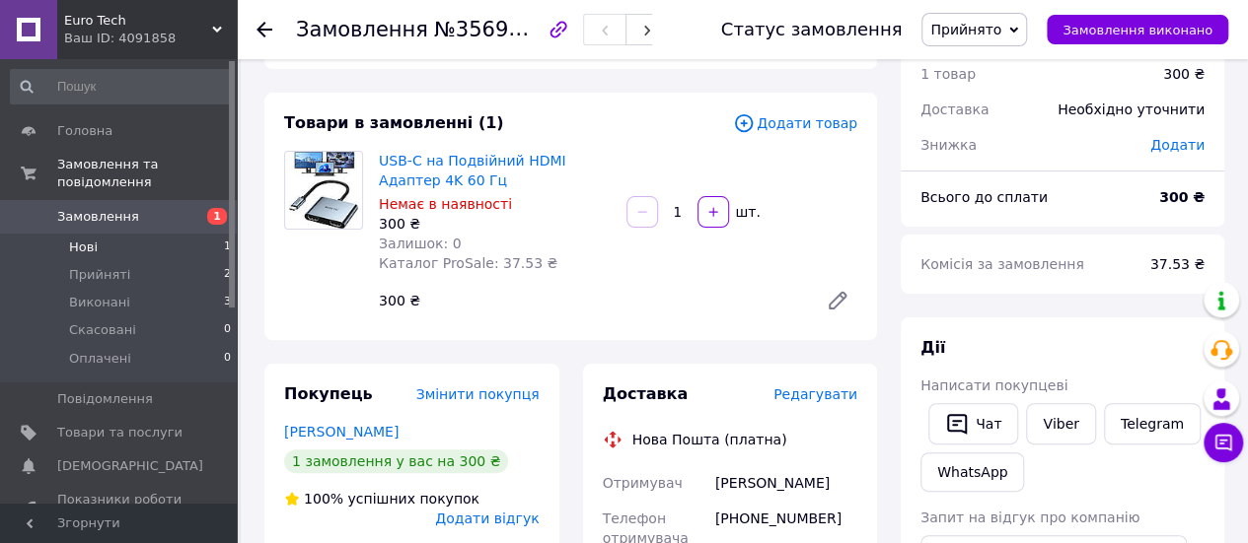
click at [157, 234] on li "Нові 1" at bounding box center [121, 248] width 243 height 28
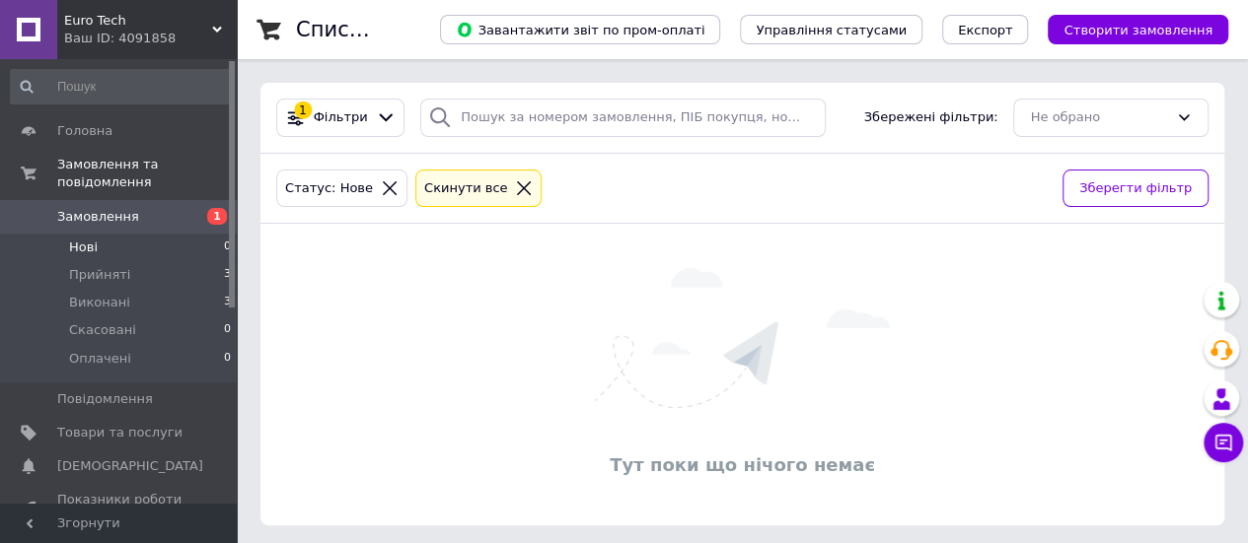
click at [515, 186] on icon at bounding box center [524, 189] width 18 height 18
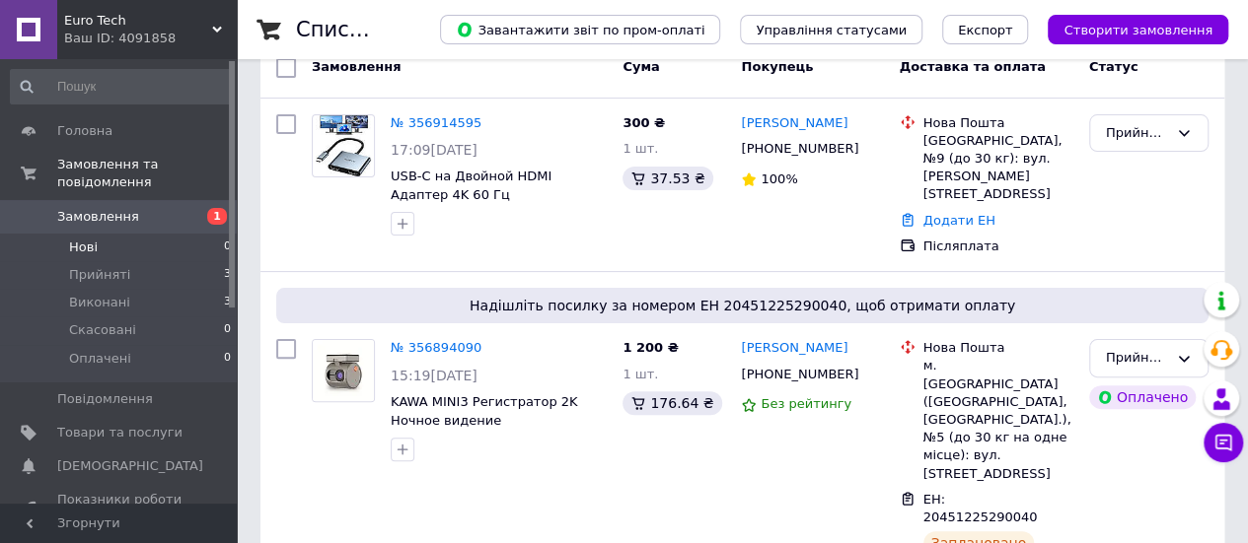
scroll to position [84, 0]
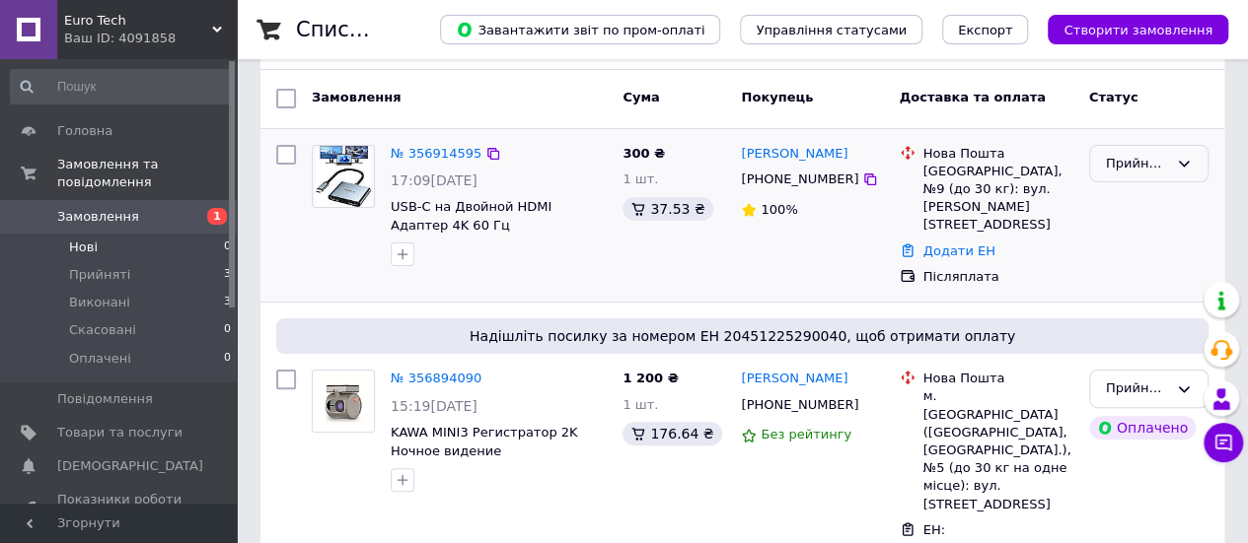
click at [1118, 169] on div "Прийнято" at bounding box center [1137, 164] width 62 height 21
